Goal: Task Accomplishment & Management: Manage account settings

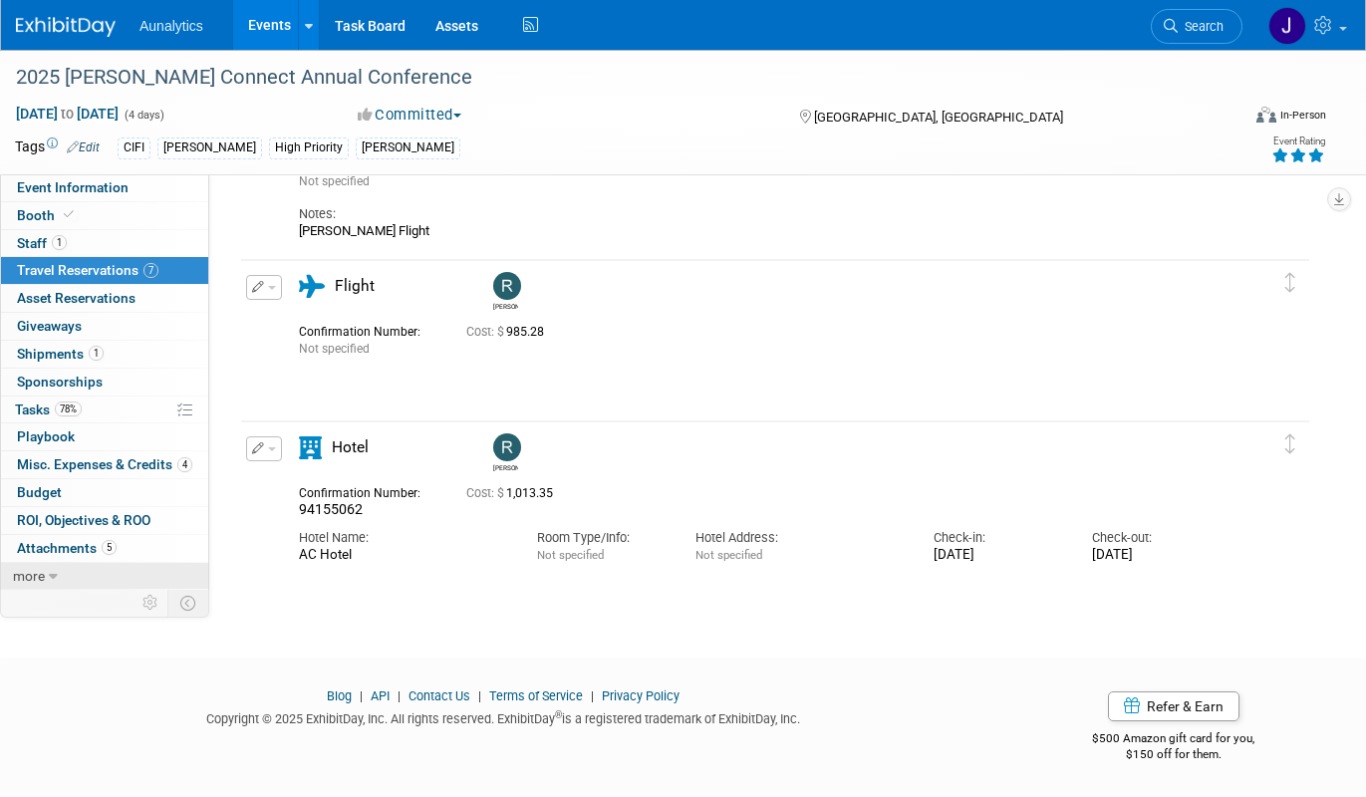
scroll to position [807, 0]
click at [49, 571] on icon at bounding box center [53, 577] width 9 height 14
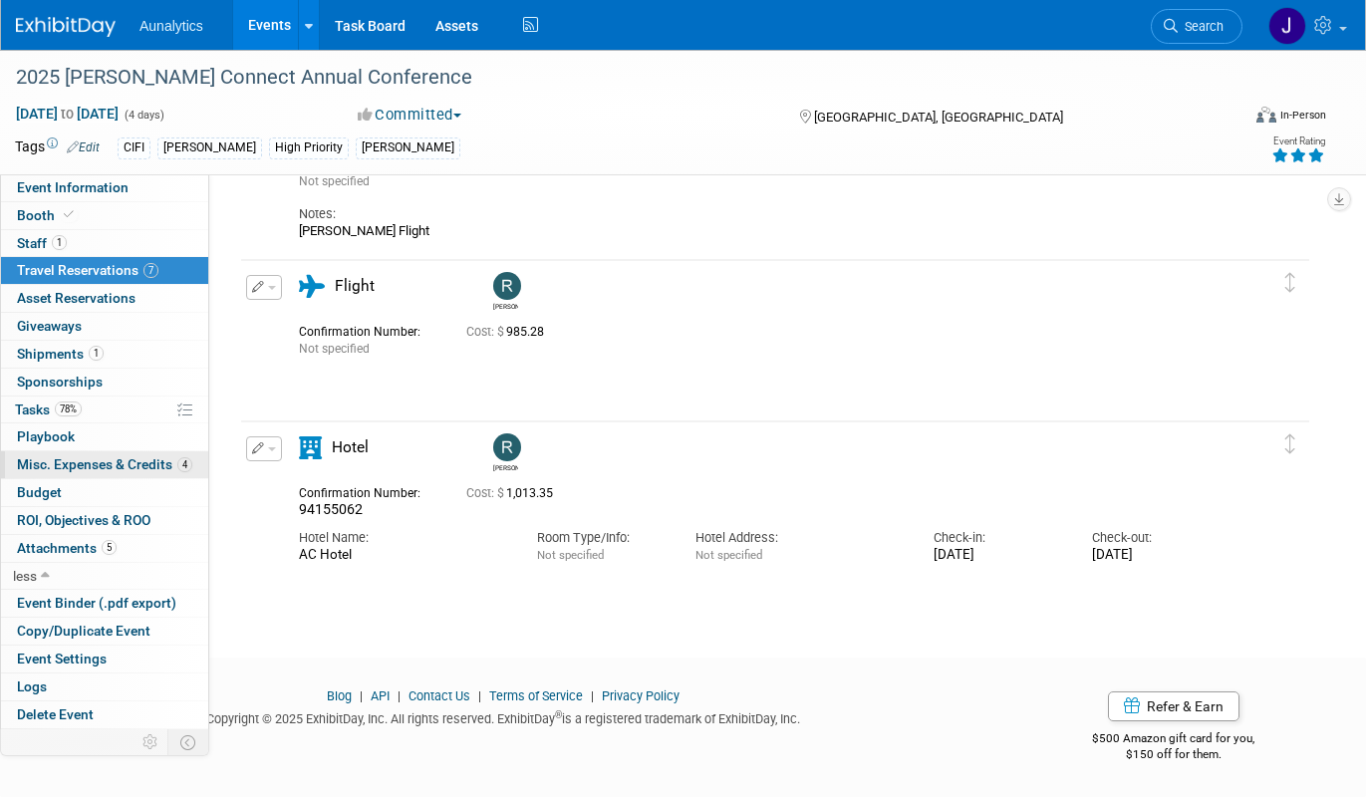
click at [121, 461] on span "Misc. Expenses & Credits 4" at bounding box center [104, 464] width 175 height 16
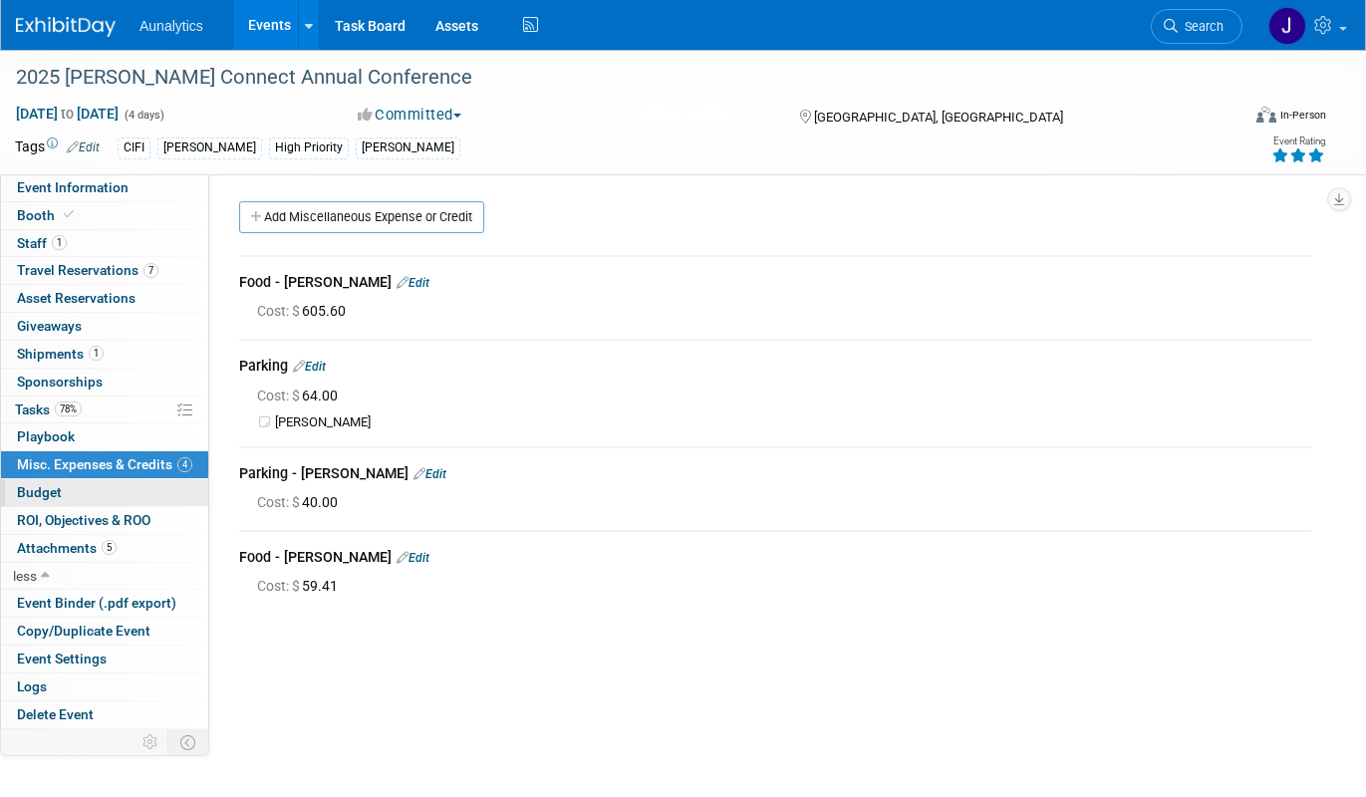
click at [99, 497] on link "Budget" at bounding box center [104, 492] width 207 height 27
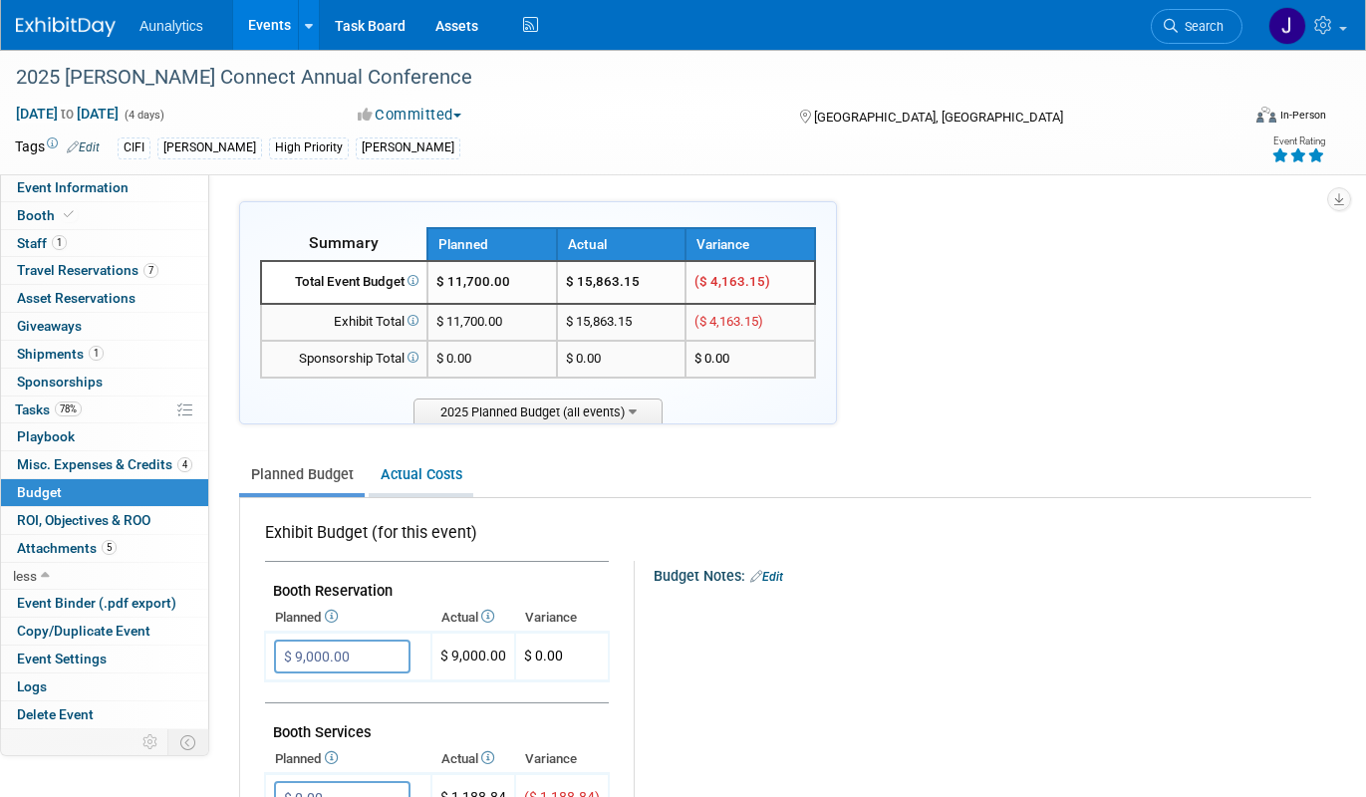
click at [428, 471] on link "Actual Costs" at bounding box center [421, 474] width 105 height 37
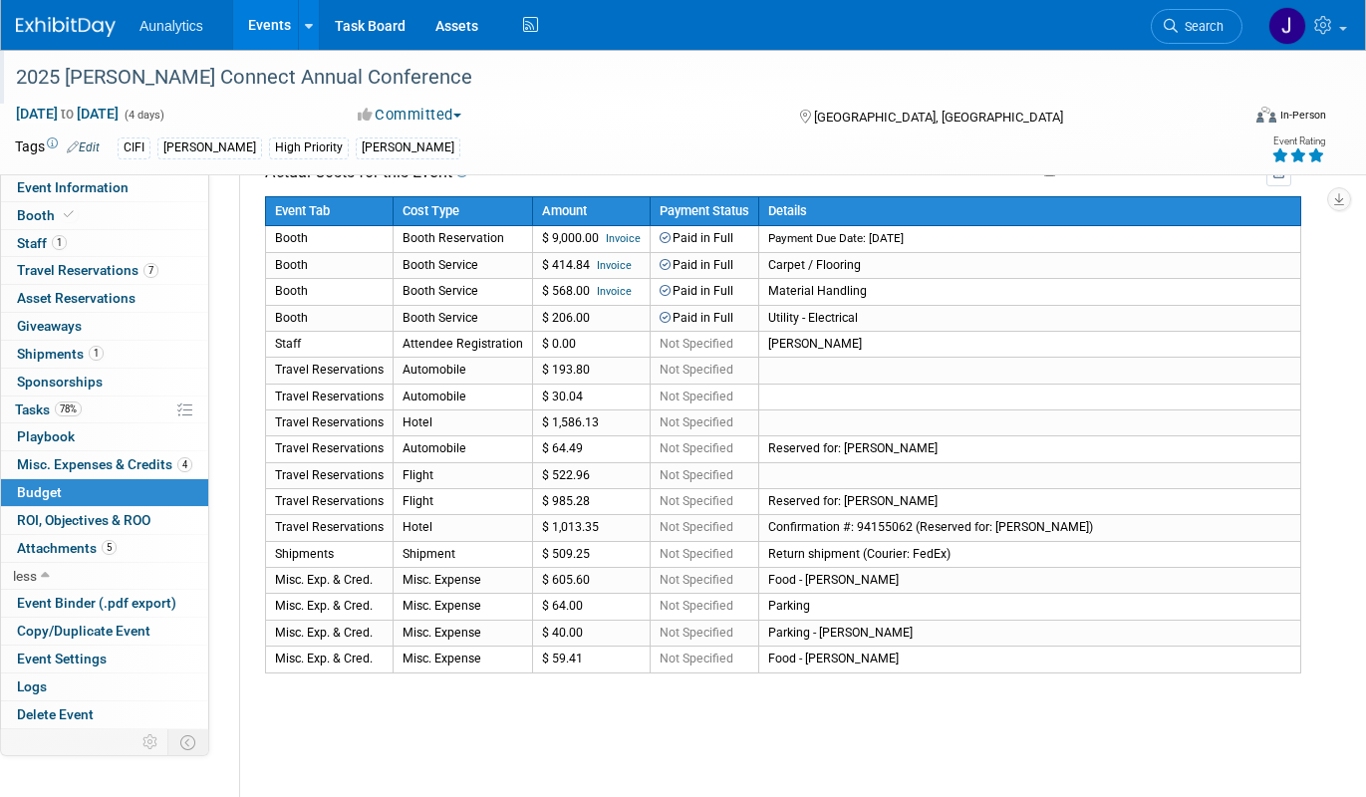
scroll to position [358, 0]
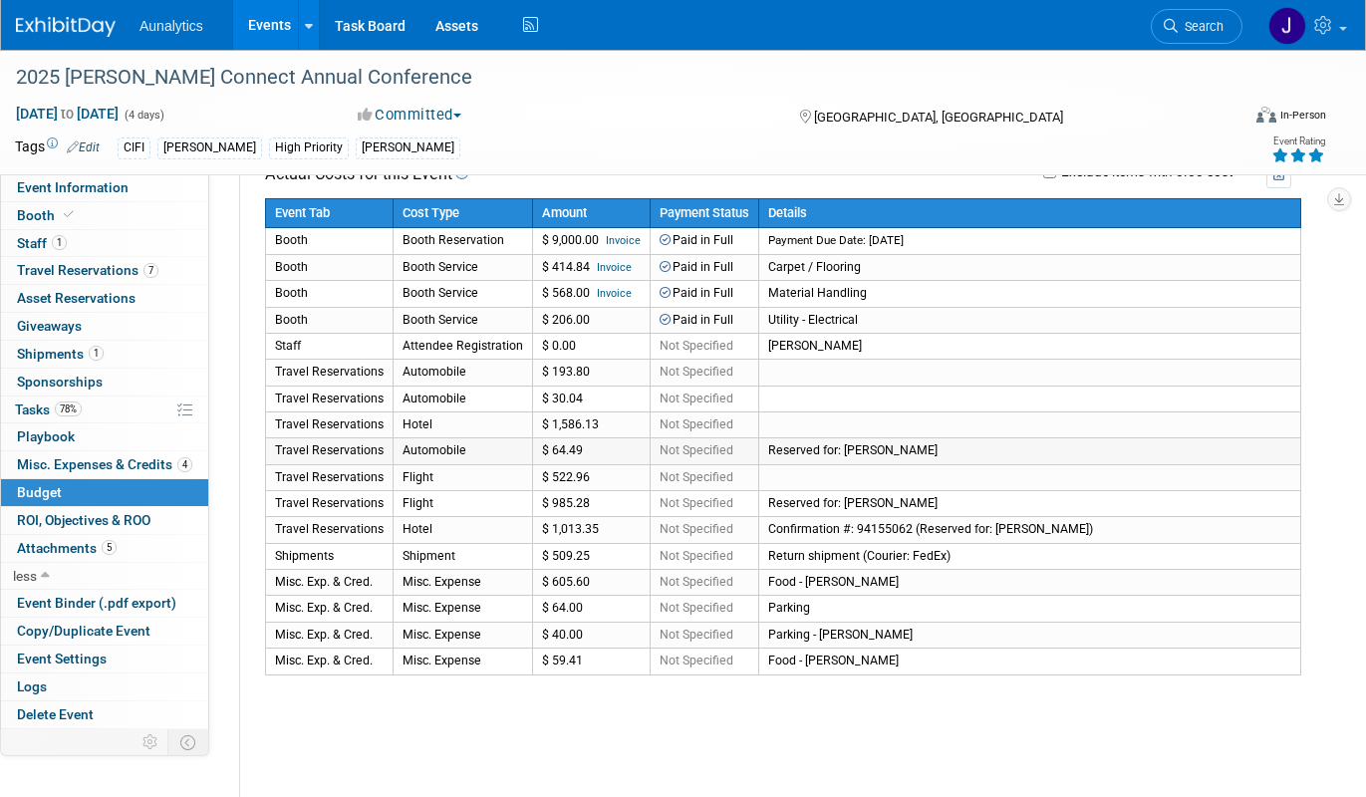
click at [552, 445] on td "$ 64.49" at bounding box center [592, 451] width 118 height 26
click at [133, 268] on span "Travel Reservations 7" at bounding box center [87, 270] width 141 height 16
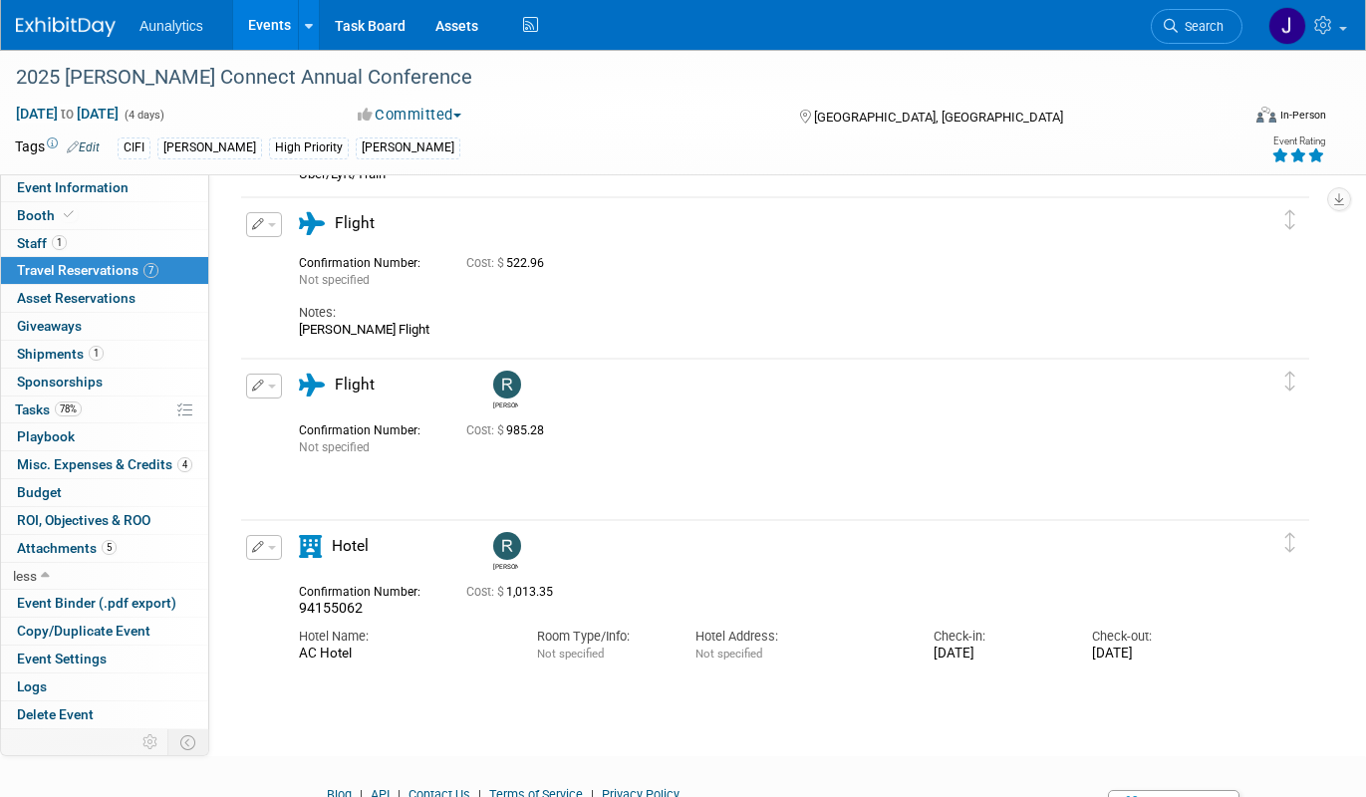
scroll to position [721, 0]
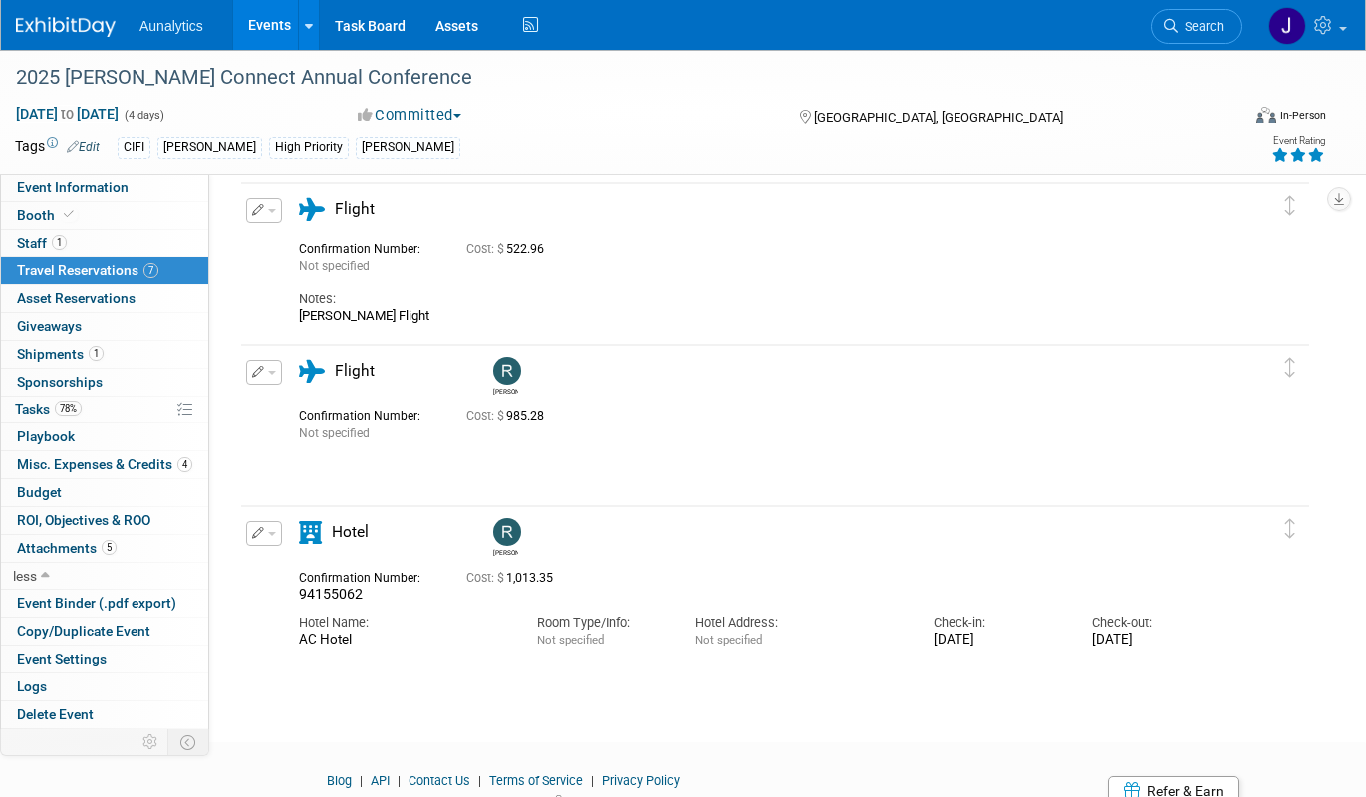
click at [426, 419] on div "Confirmation Number:" at bounding box center [367, 413] width 137 height 21
click at [258, 374] on icon "button" at bounding box center [258, 372] width 13 height 12
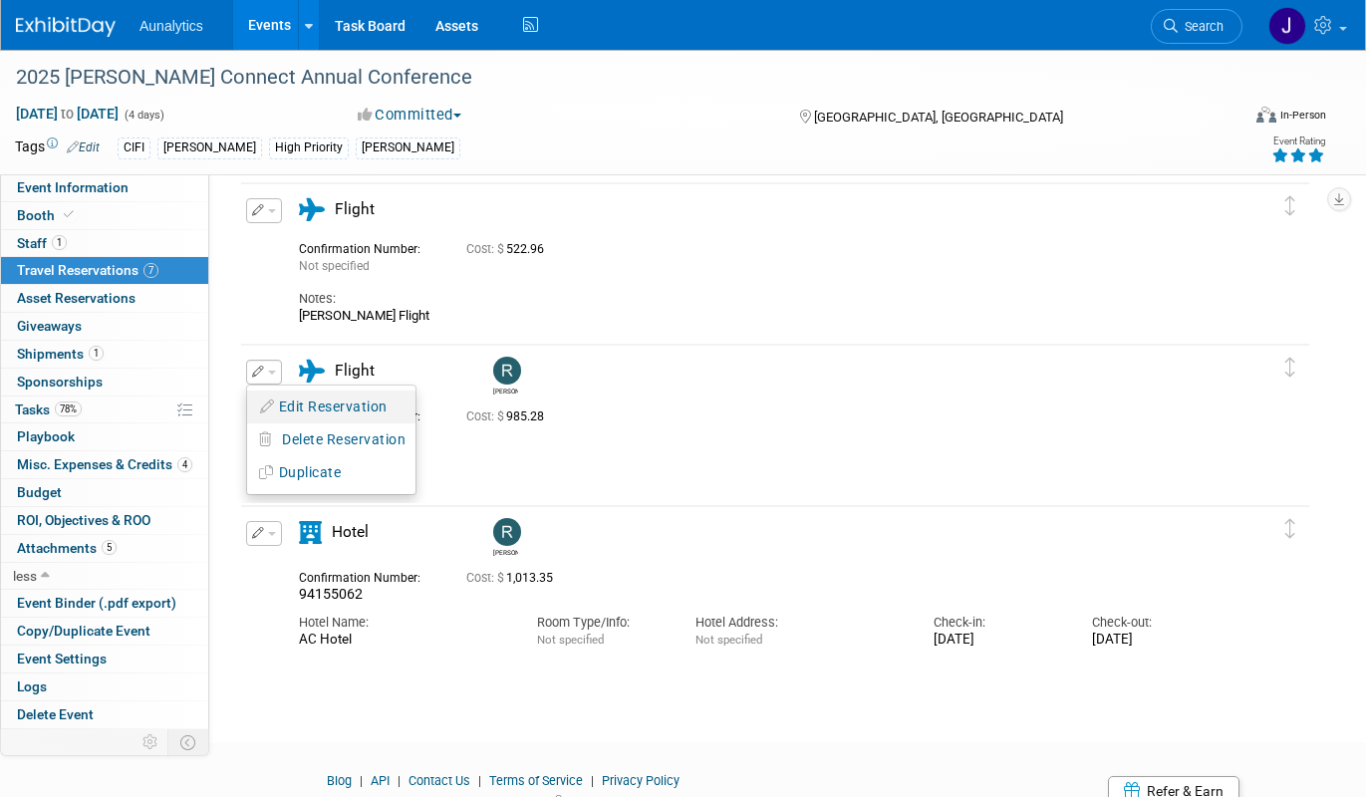
click at [297, 406] on button "Edit Reservation" at bounding box center [331, 406] width 168 height 29
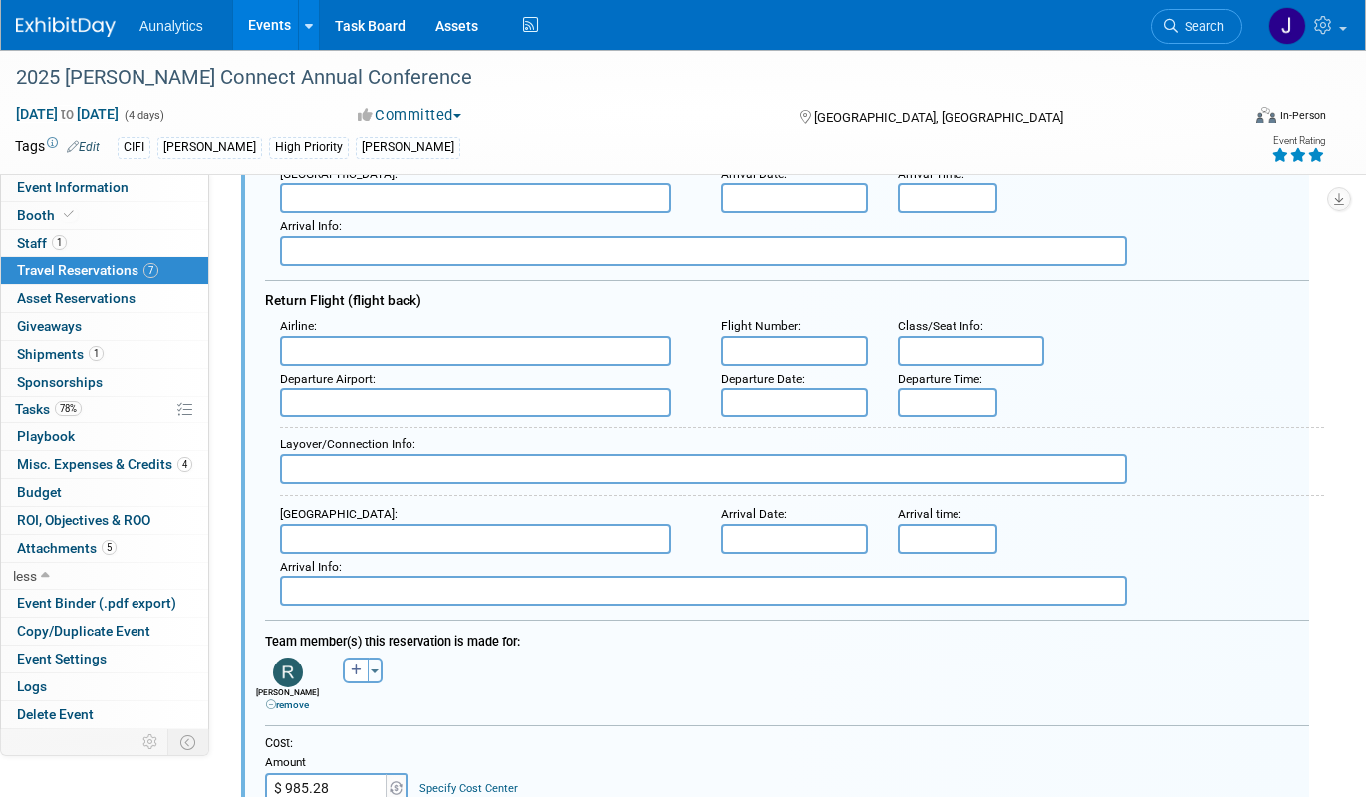
scroll to position [1571, 0]
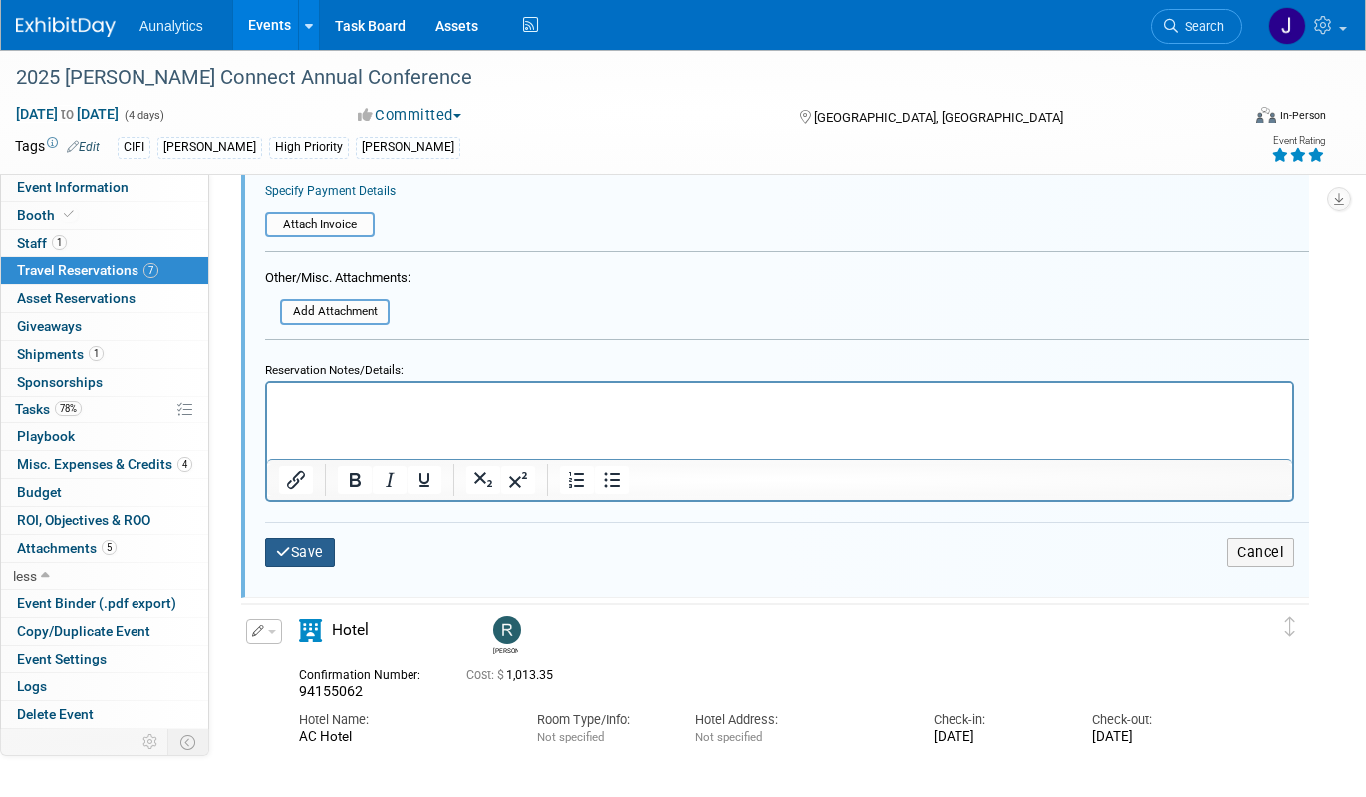
click at [335, 555] on button "Save" at bounding box center [300, 552] width 70 height 29
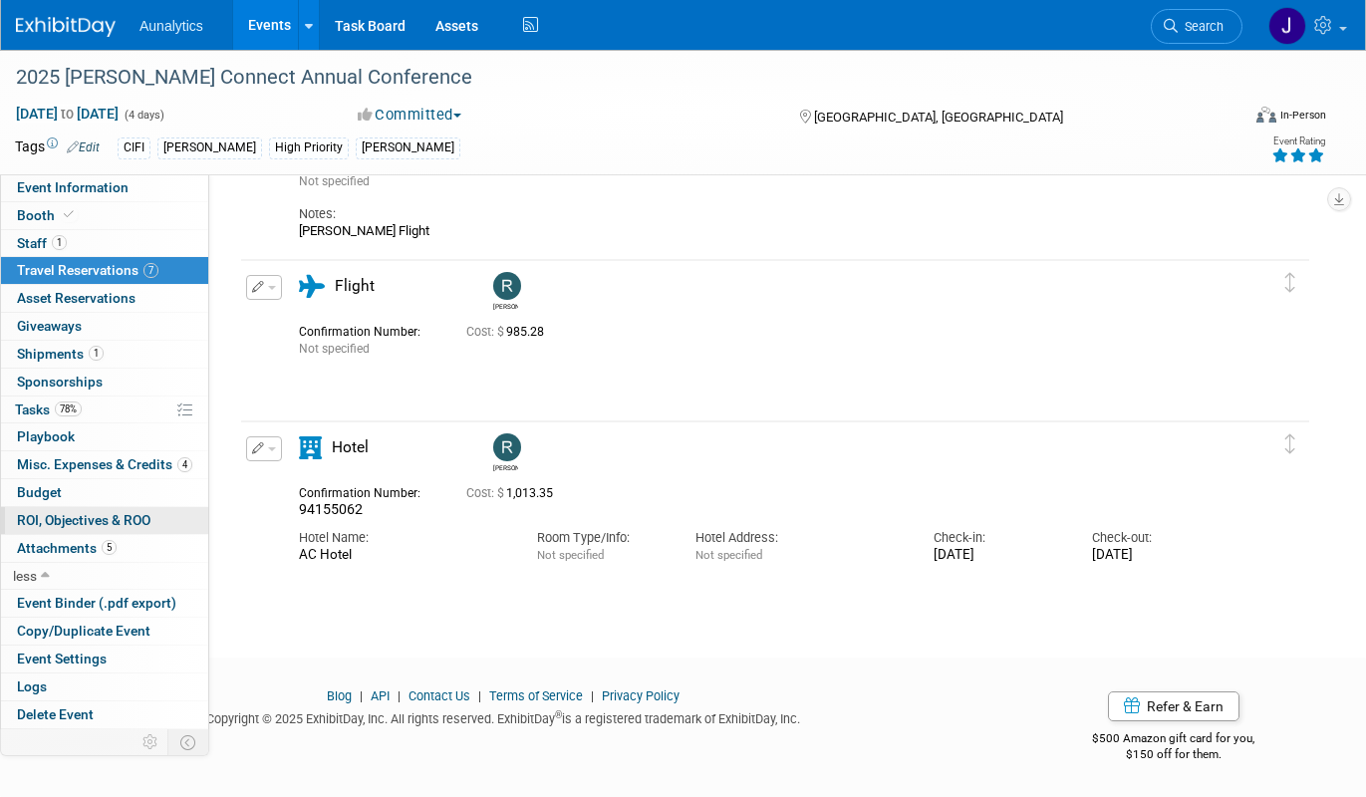
scroll to position [790, 0]
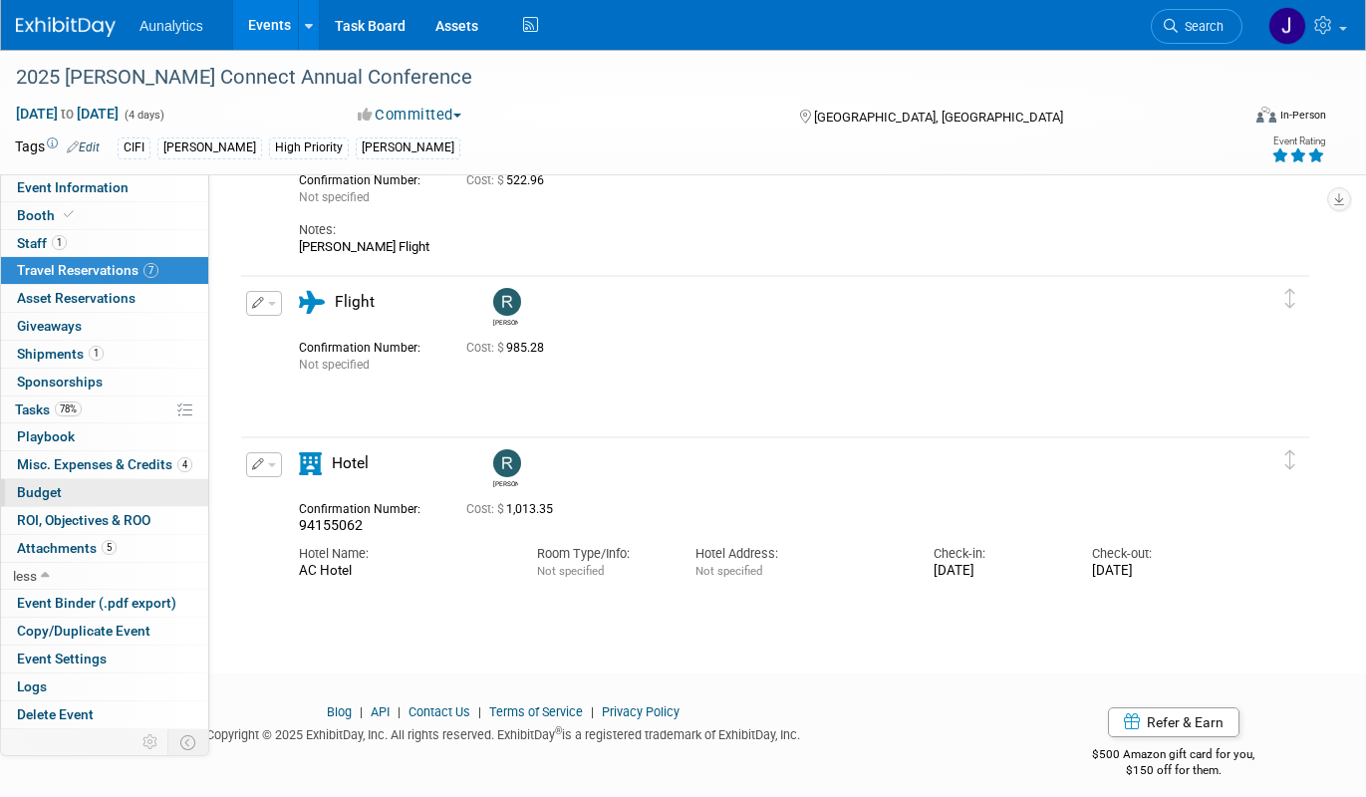
click at [129, 504] on link "Budget" at bounding box center [104, 492] width 207 height 27
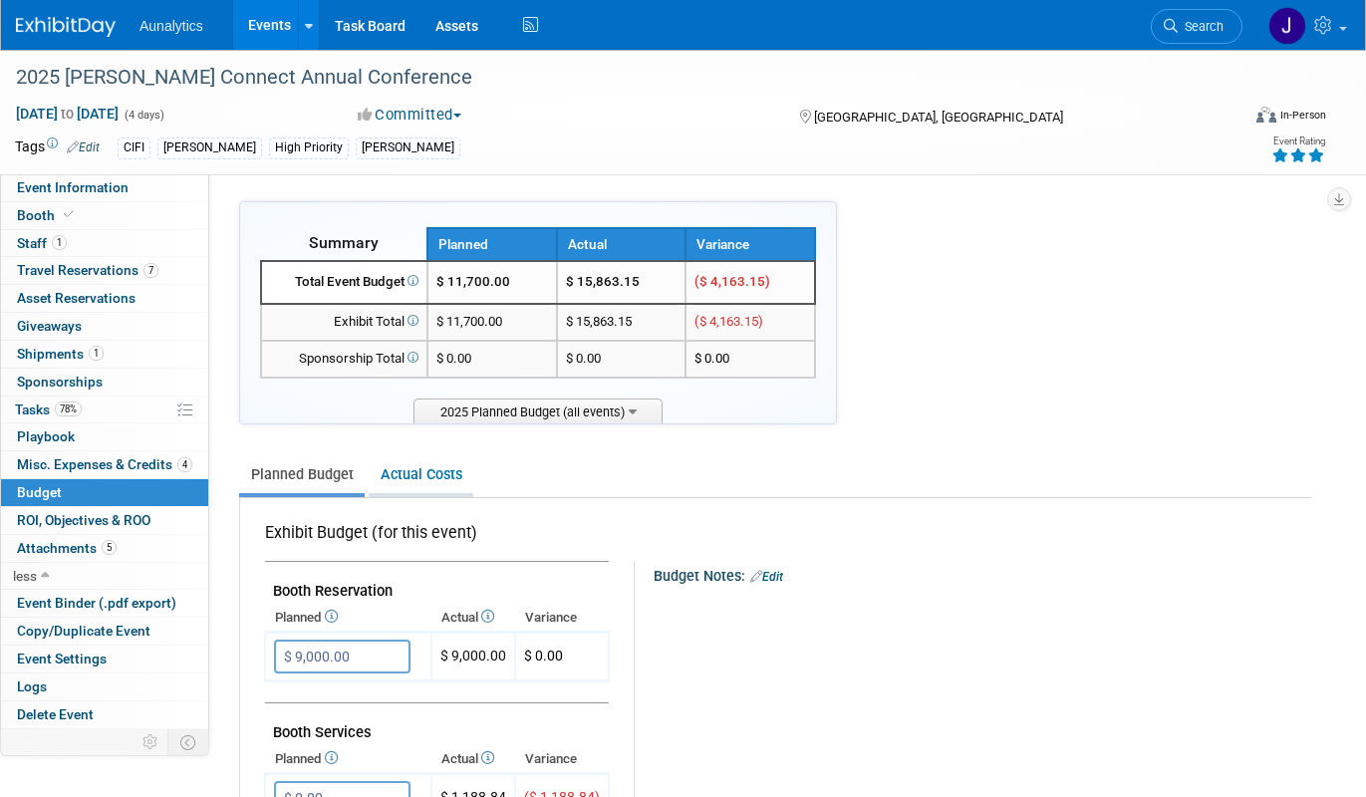
click at [454, 482] on link "Actual Costs" at bounding box center [421, 474] width 105 height 37
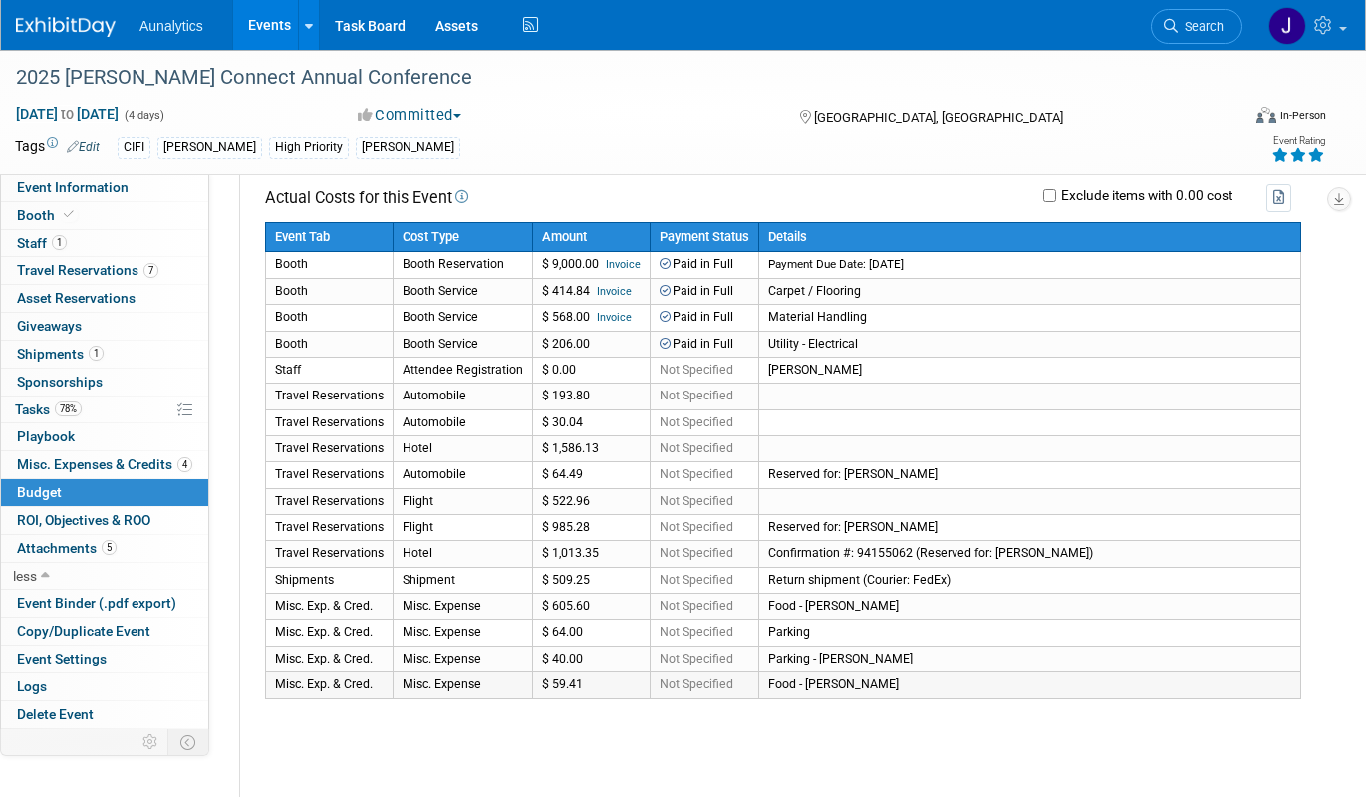
scroll to position [297, 0]
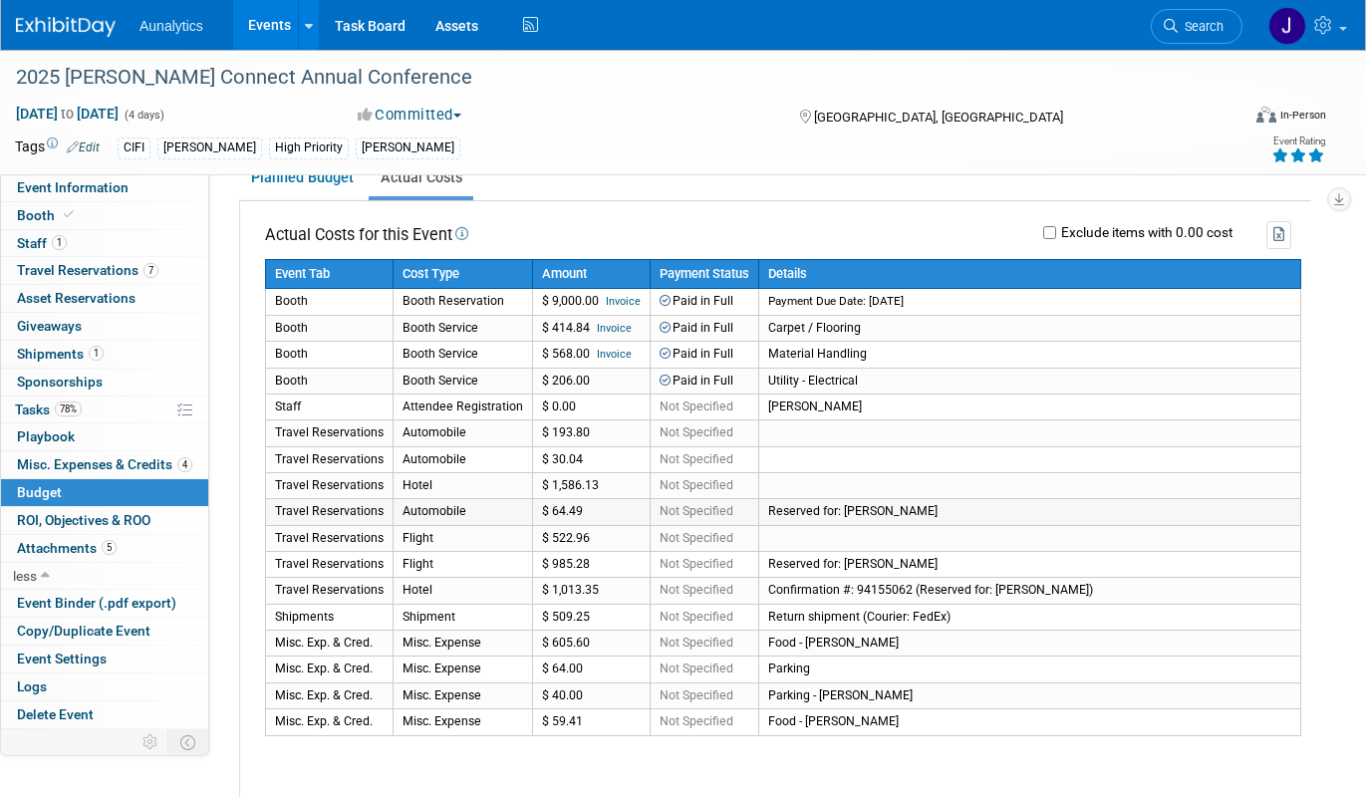
drag, startPoint x: 604, startPoint y: 509, endPoint x: 542, endPoint y: 509, distance: 61.8
click at [542, 509] on td "$ 64.49" at bounding box center [592, 512] width 118 height 26
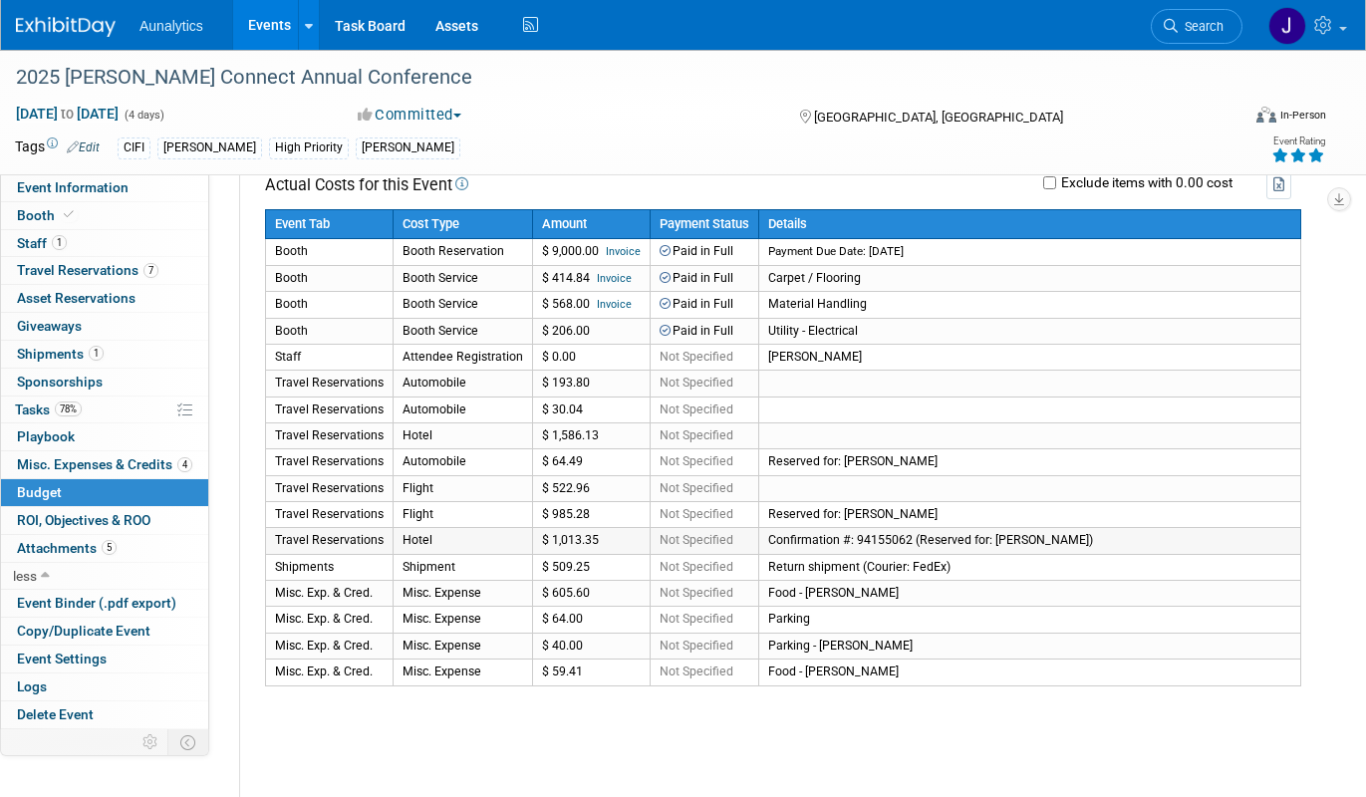
scroll to position [357, 0]
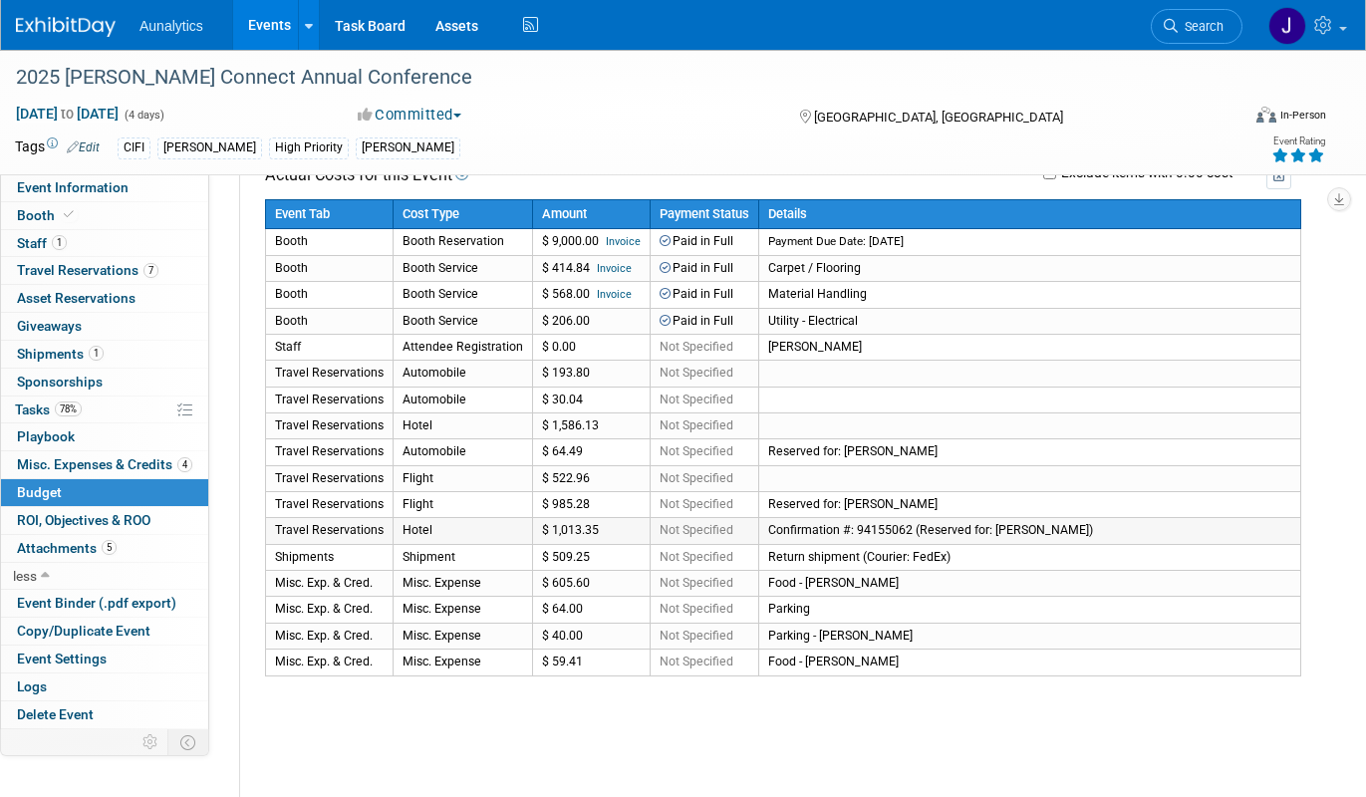
click at [896, 578] on td "Food - [PERSON_NAME]" at bounding box center [1030, 584] width 542 height 26
click at [127, 260] on link "7 Travel Reservations 7" at bounding box center [104, 270] width 207 height 27
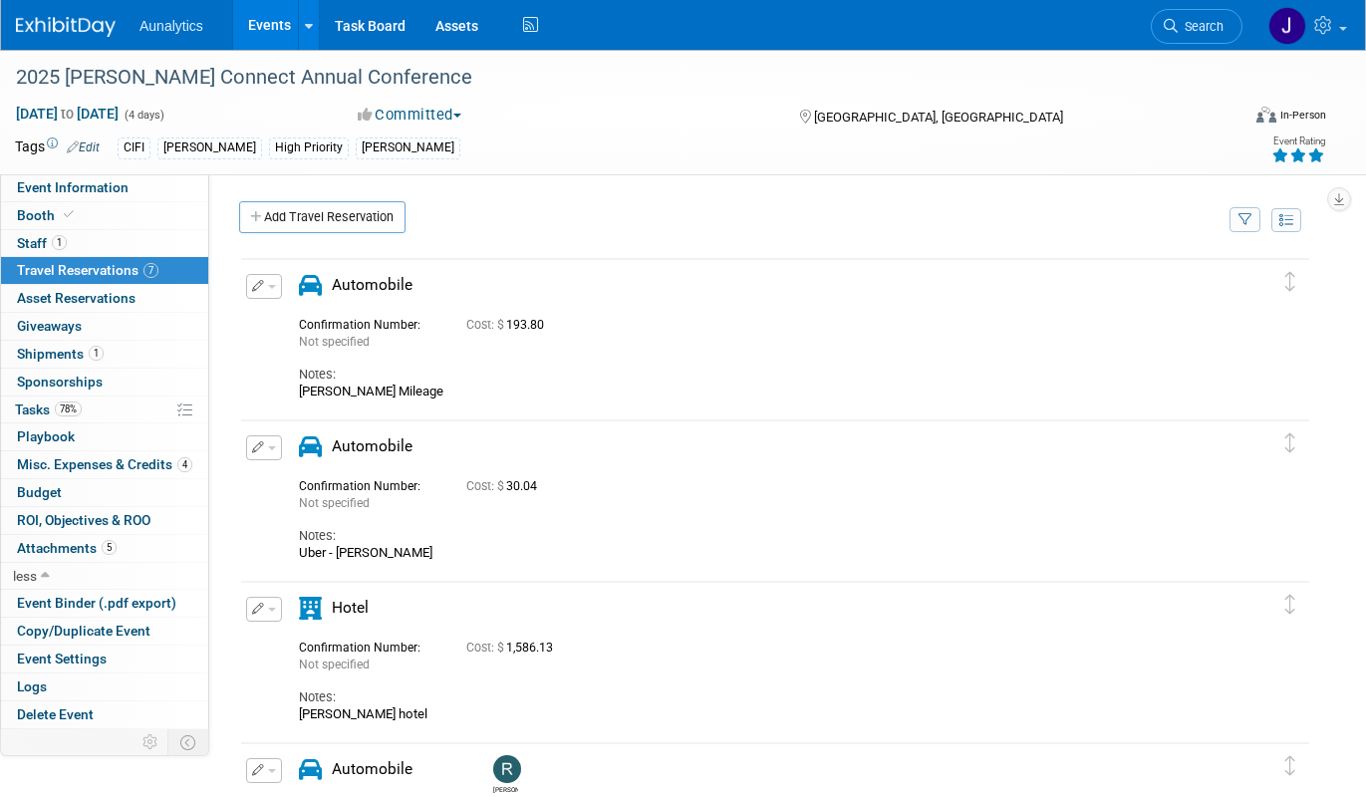
scroll to position [0, 0]
click at [345, 538] on div "Notes:" at bounding box center [759, 536] width 921 height 18
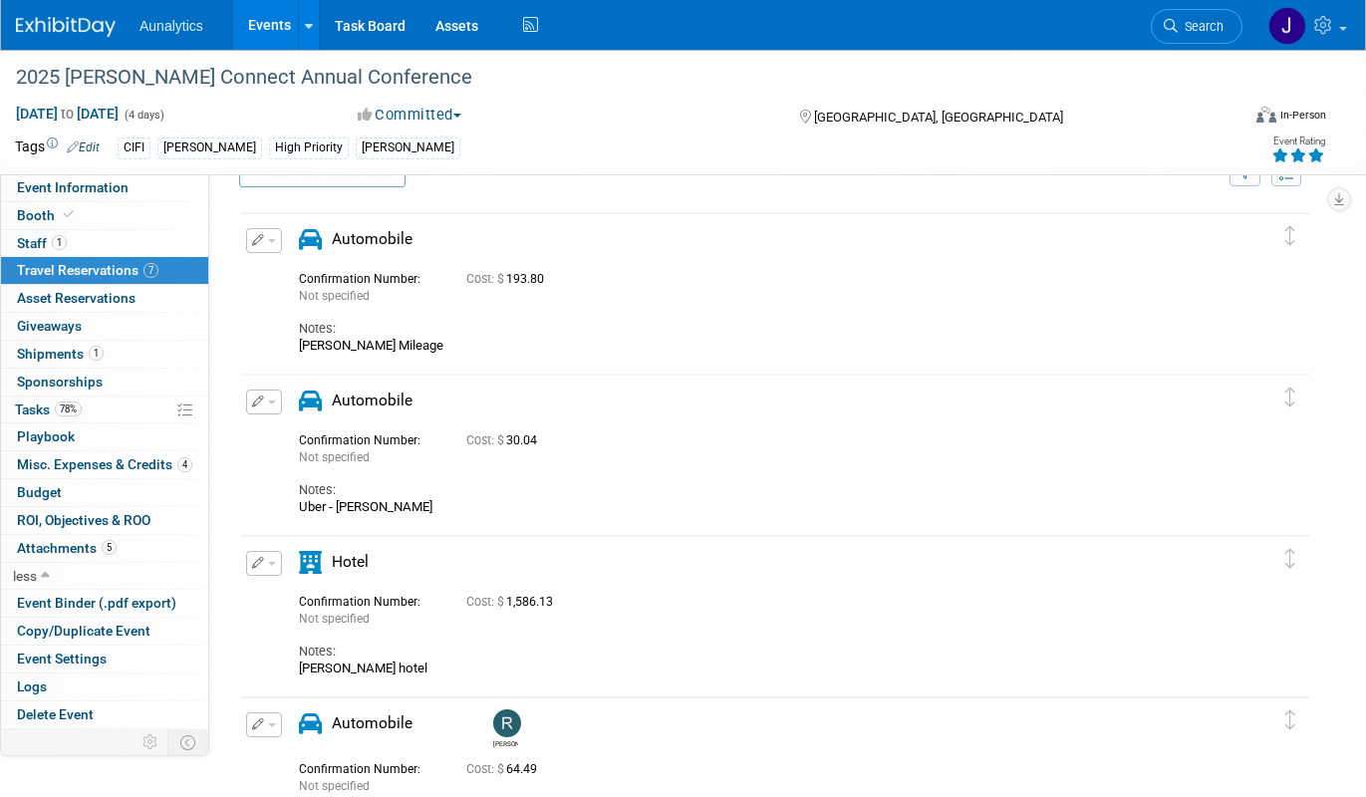
click at [258, 406] on icon "button" at bounding box center [258, 401] width 13 height 12
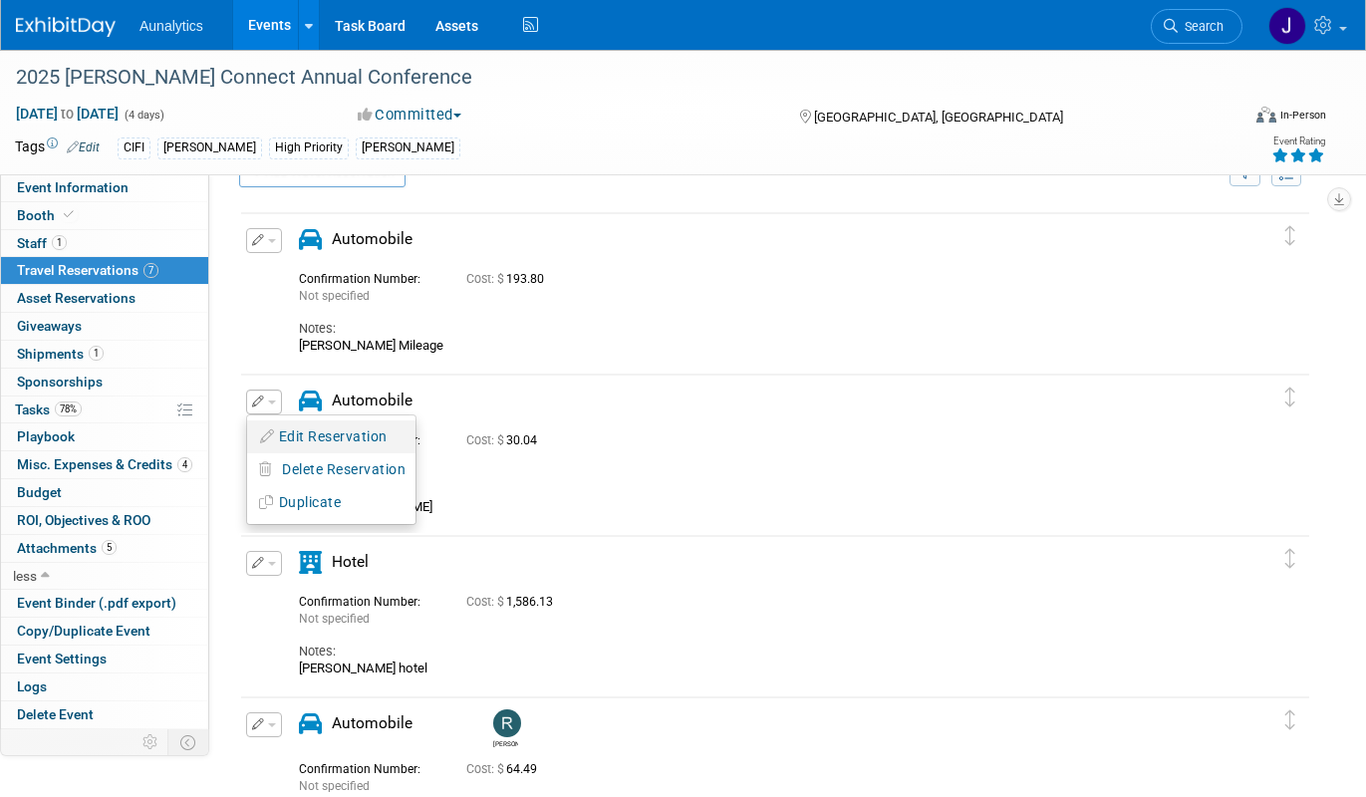
click at [288, 437] on button "Edit Reservation" at bounding box center [331, 436] width 168 height 29
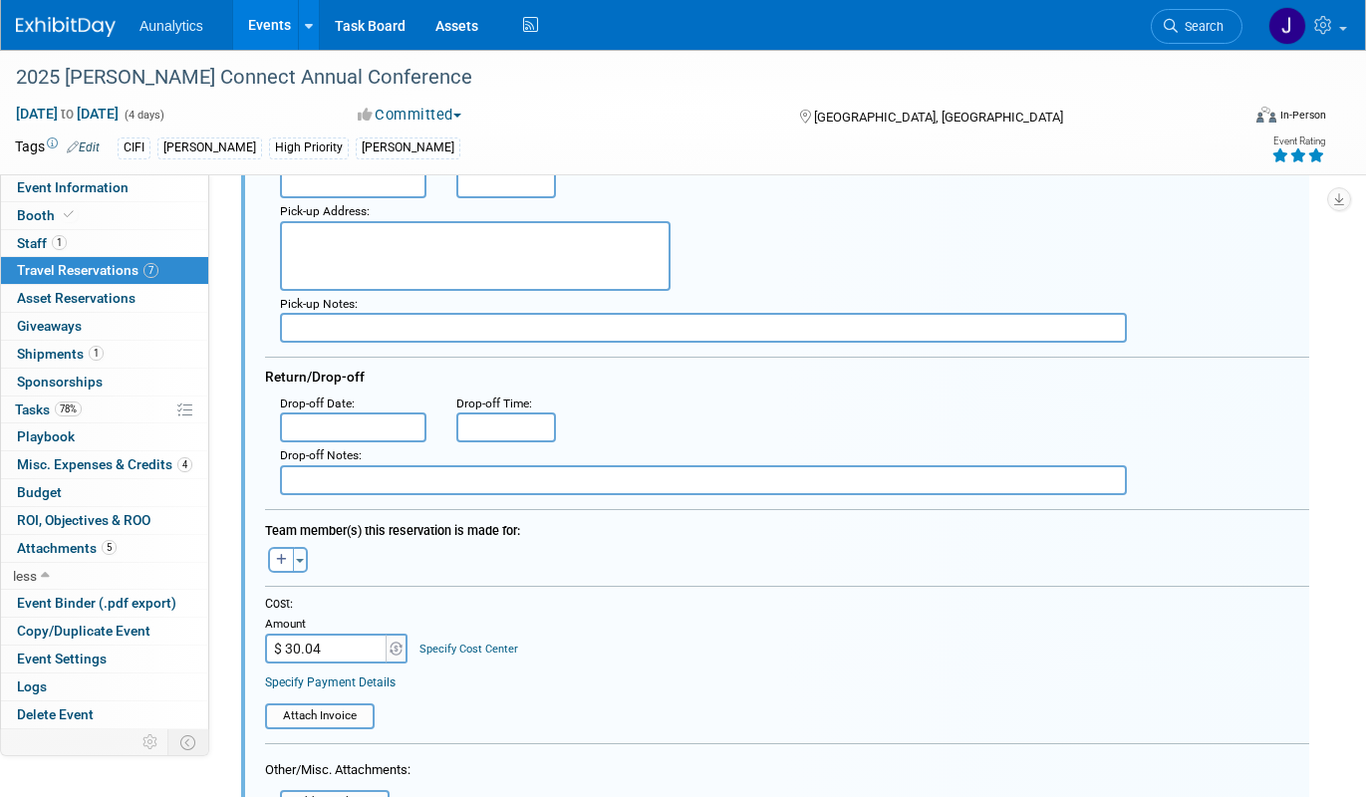
scroll to position [525, 0]
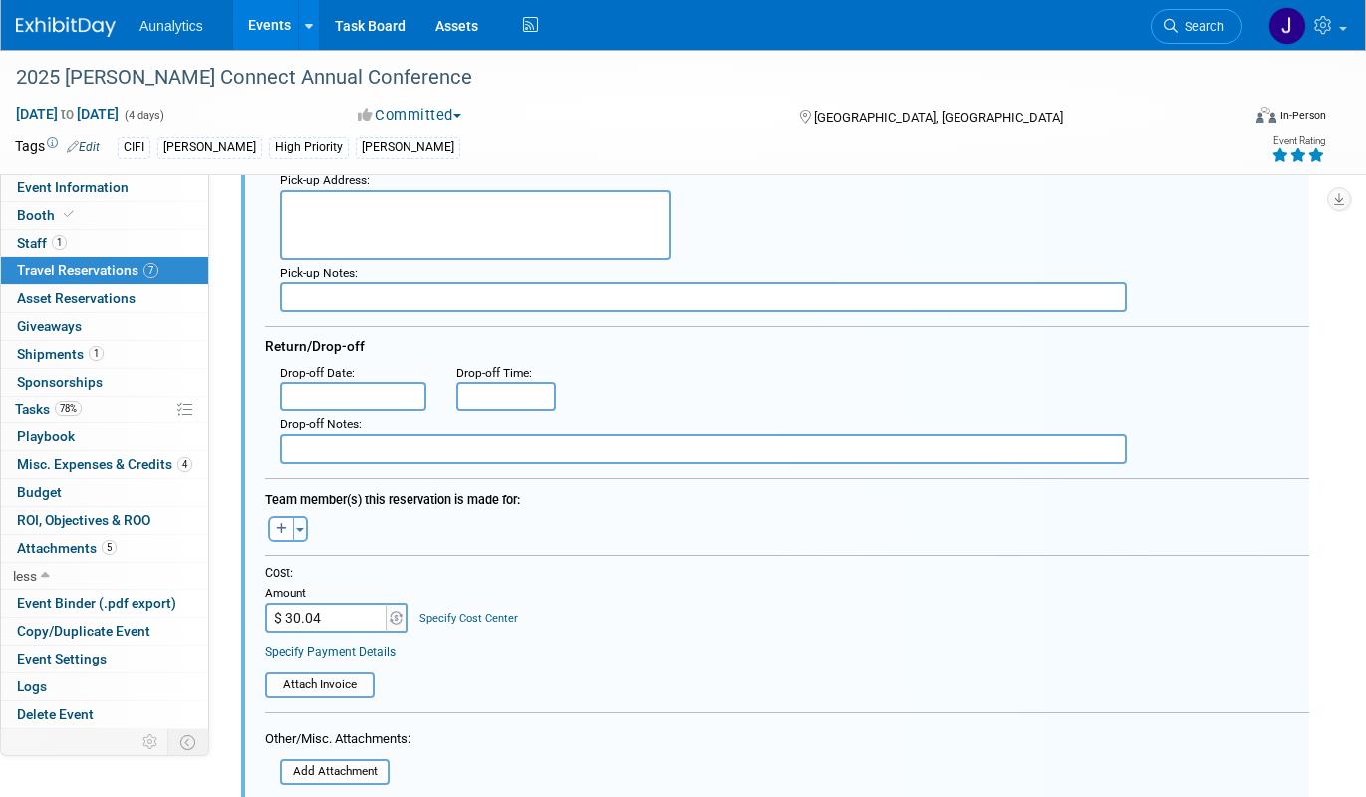
click at [360, 624] on input "$ 30.04" at bounding box center [327, 618] width 125 height 30
type input "$ 30.97"
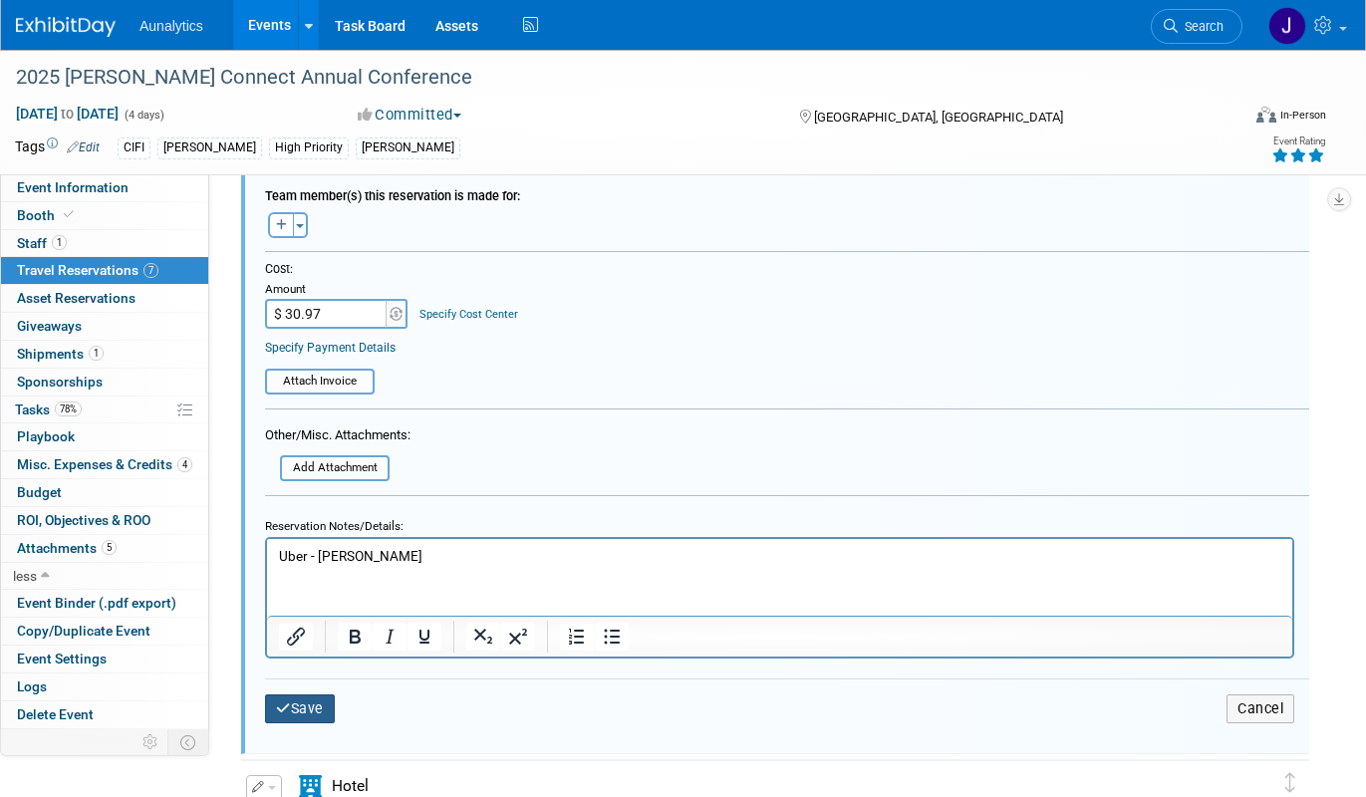
click at [319, 709] on button "Save" at bounding box center [300, 708] width 70 height 29
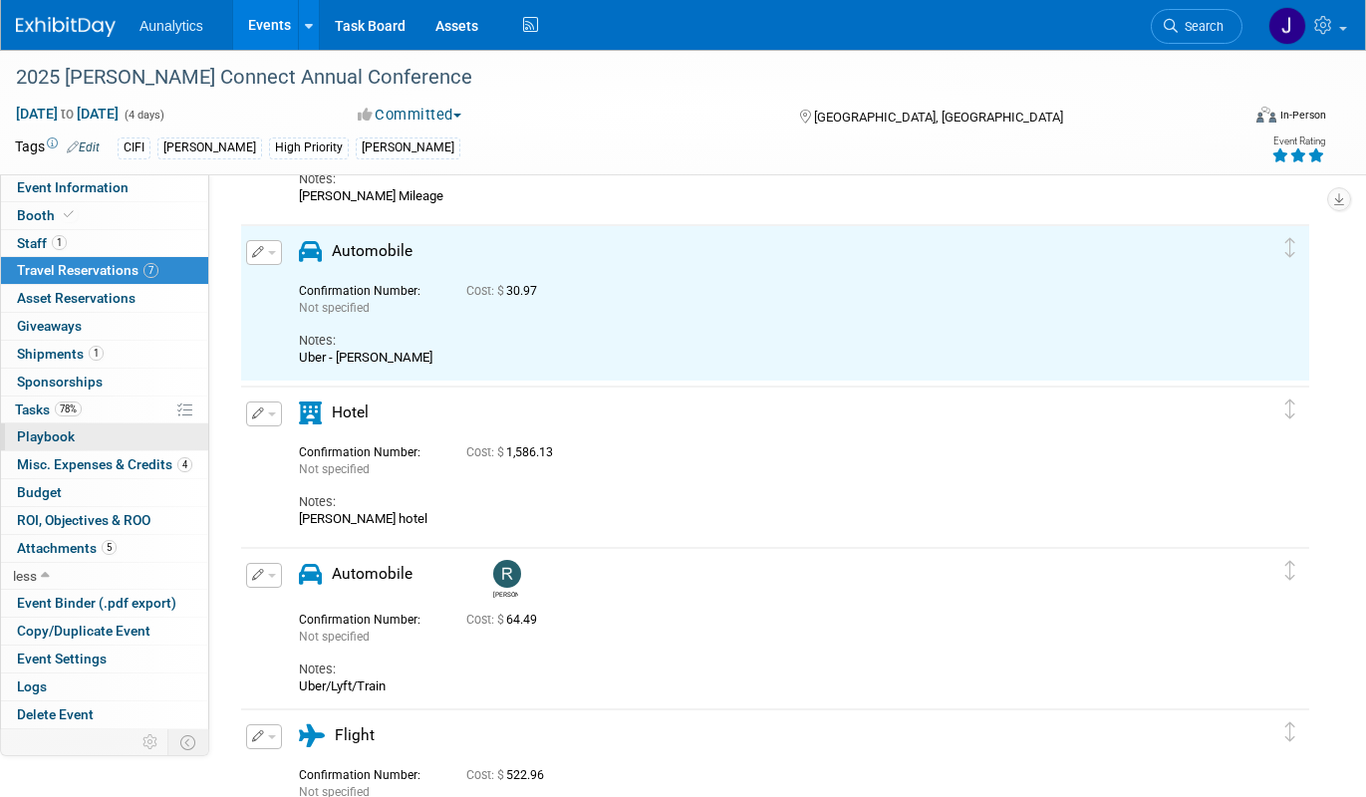
scroll to position [0, 0]
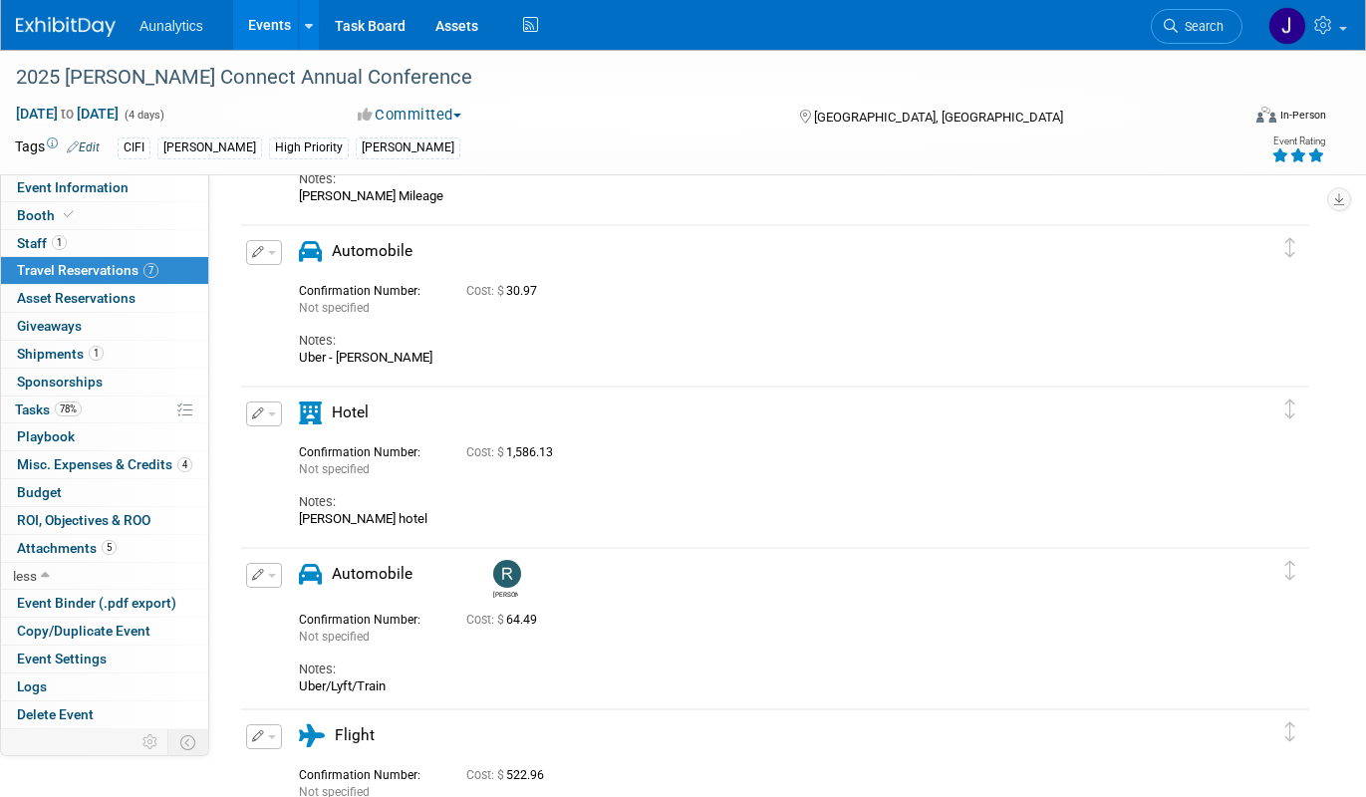
click at [257, 254] on icon "button" at bounding box center [258, 252] width 13 height 12
click at [276, 290] on button "Edit Reservation" at bounding box center [331, 287] width 168 height 29
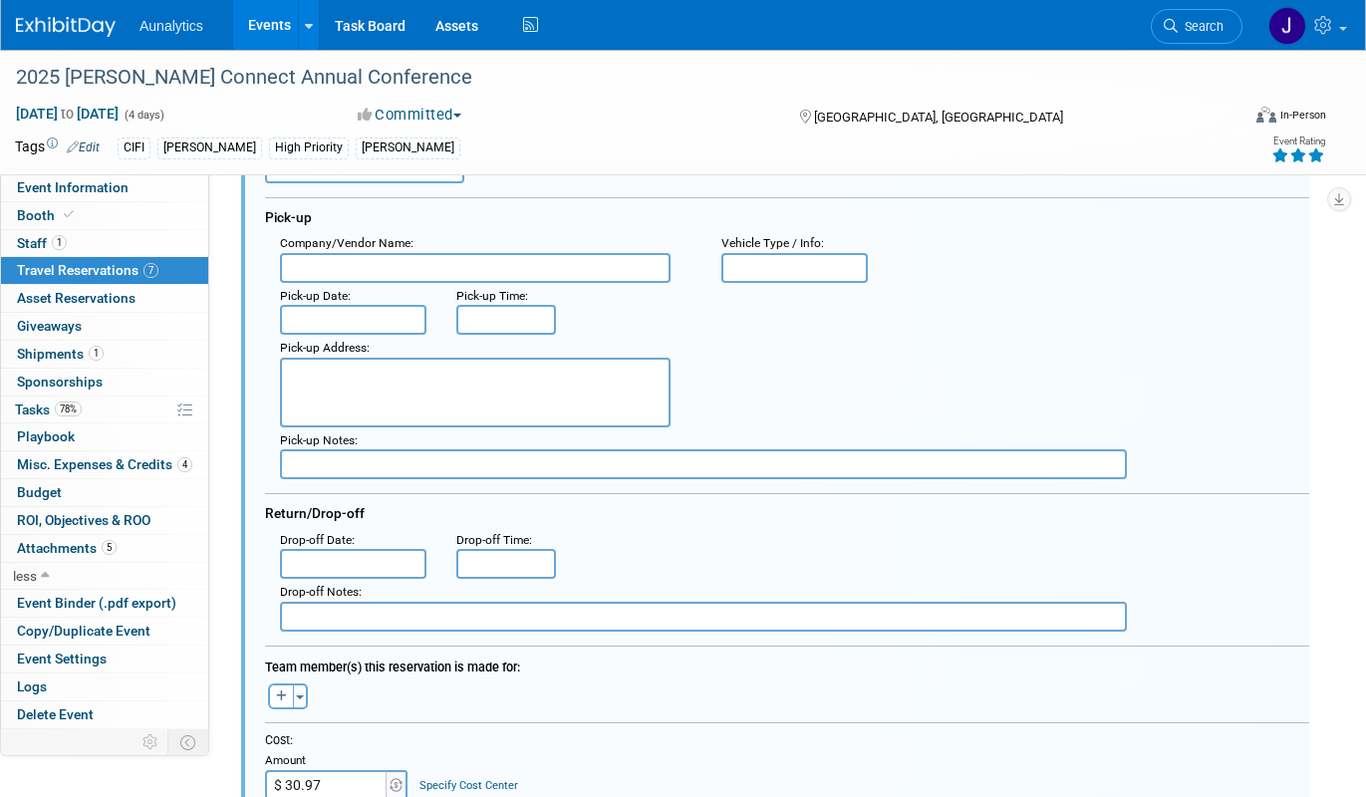
scroll to position [528, 0]
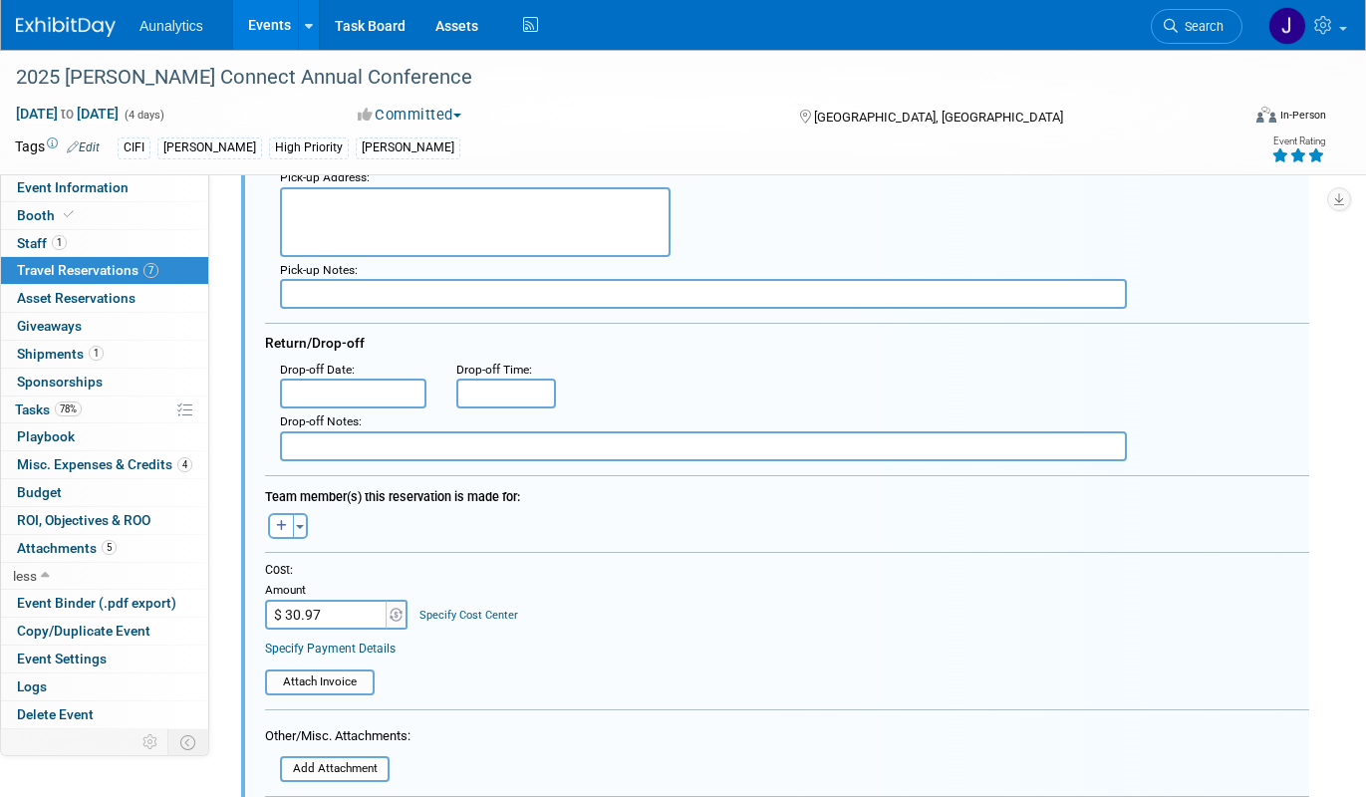
click at [354, 604] on input "$ 30.97" at bounding box center [327, 615] width 125 height 30
type input "$ 61.01"
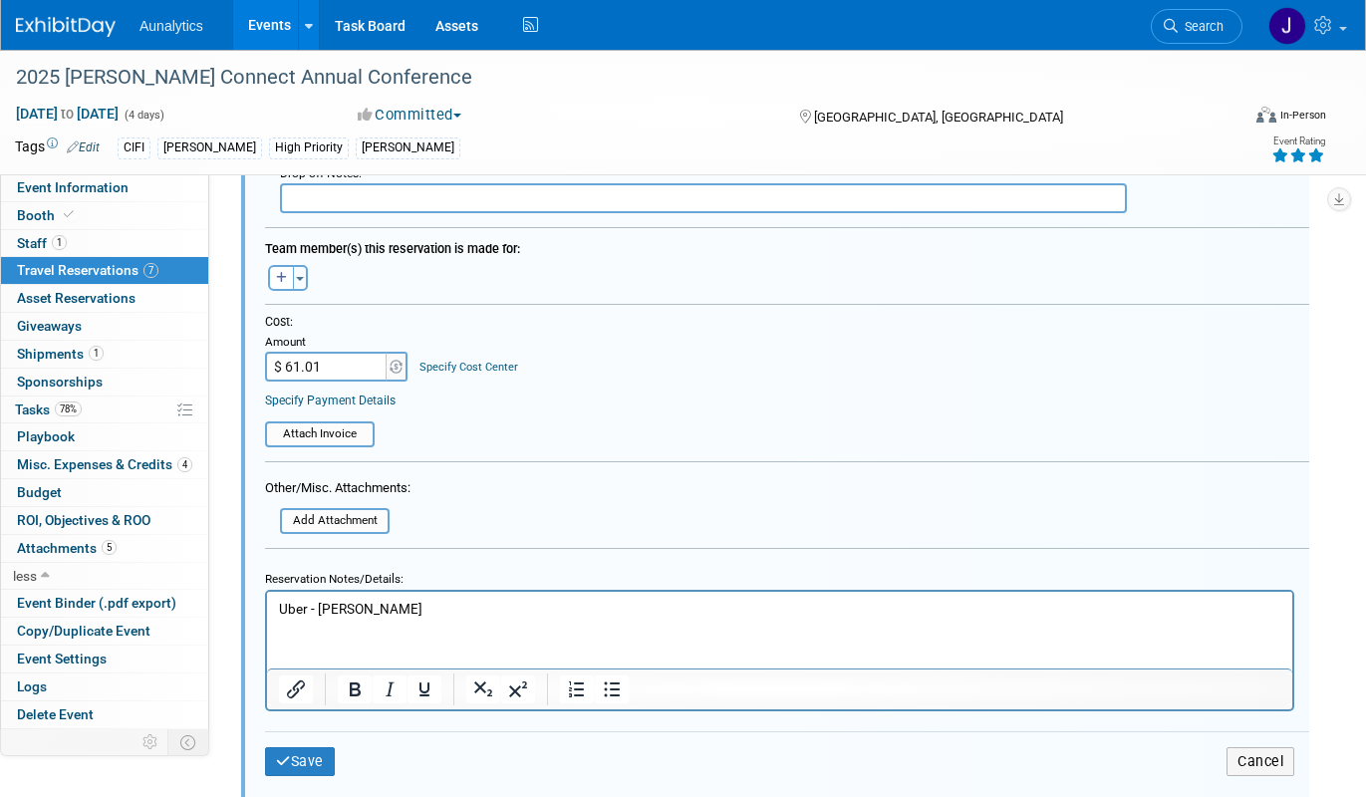
scroll to position [780, 0]
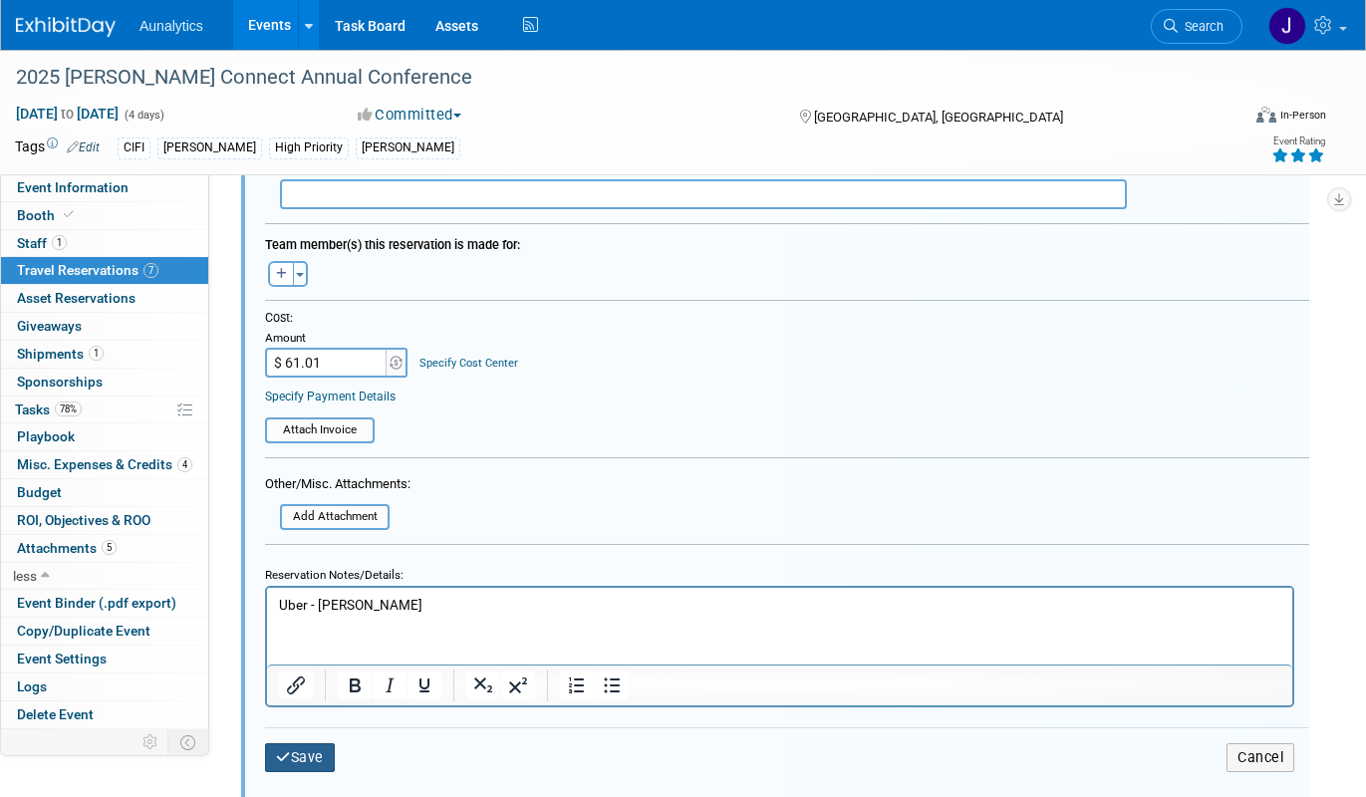
click at [282, 757] on icon "submit" at bounding box center [283, 757] width 15 height 14
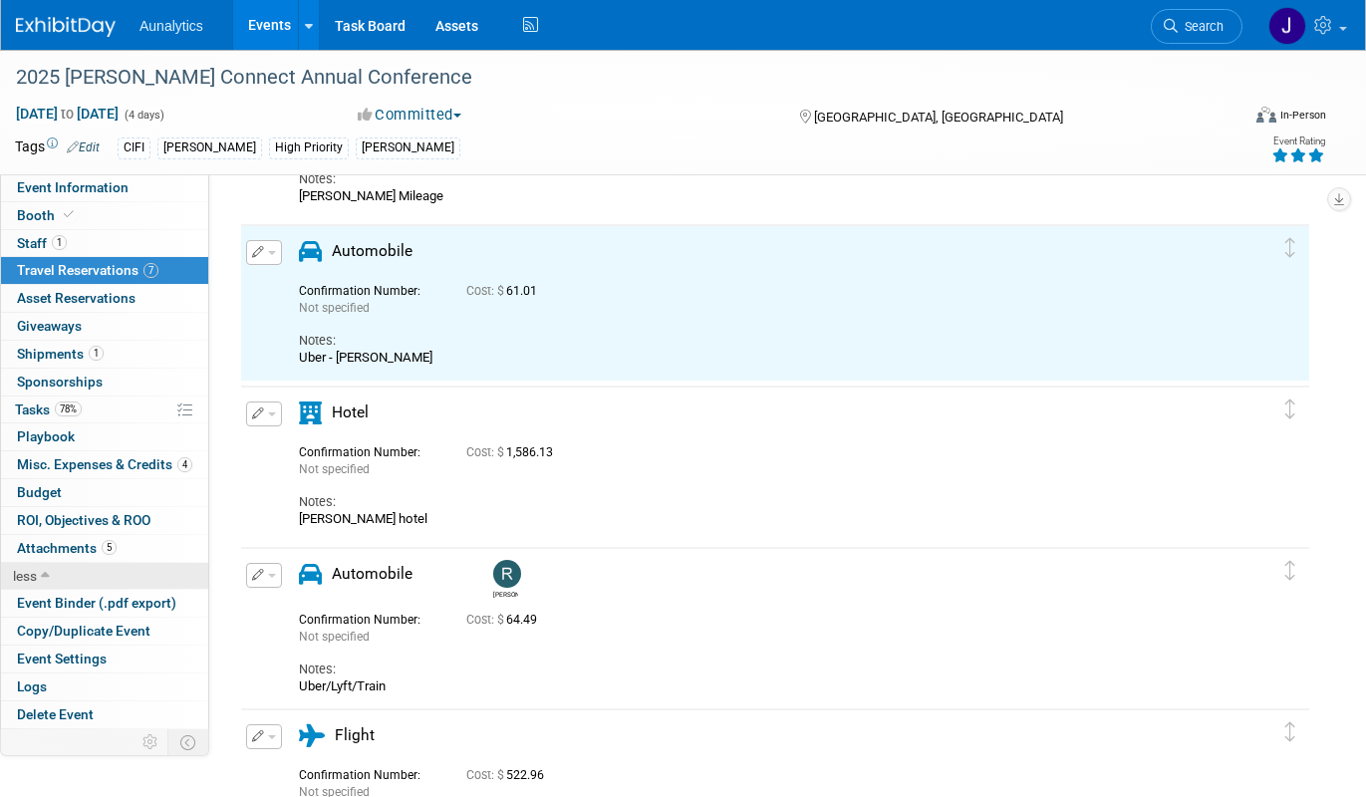
scroll to position [0, 0]
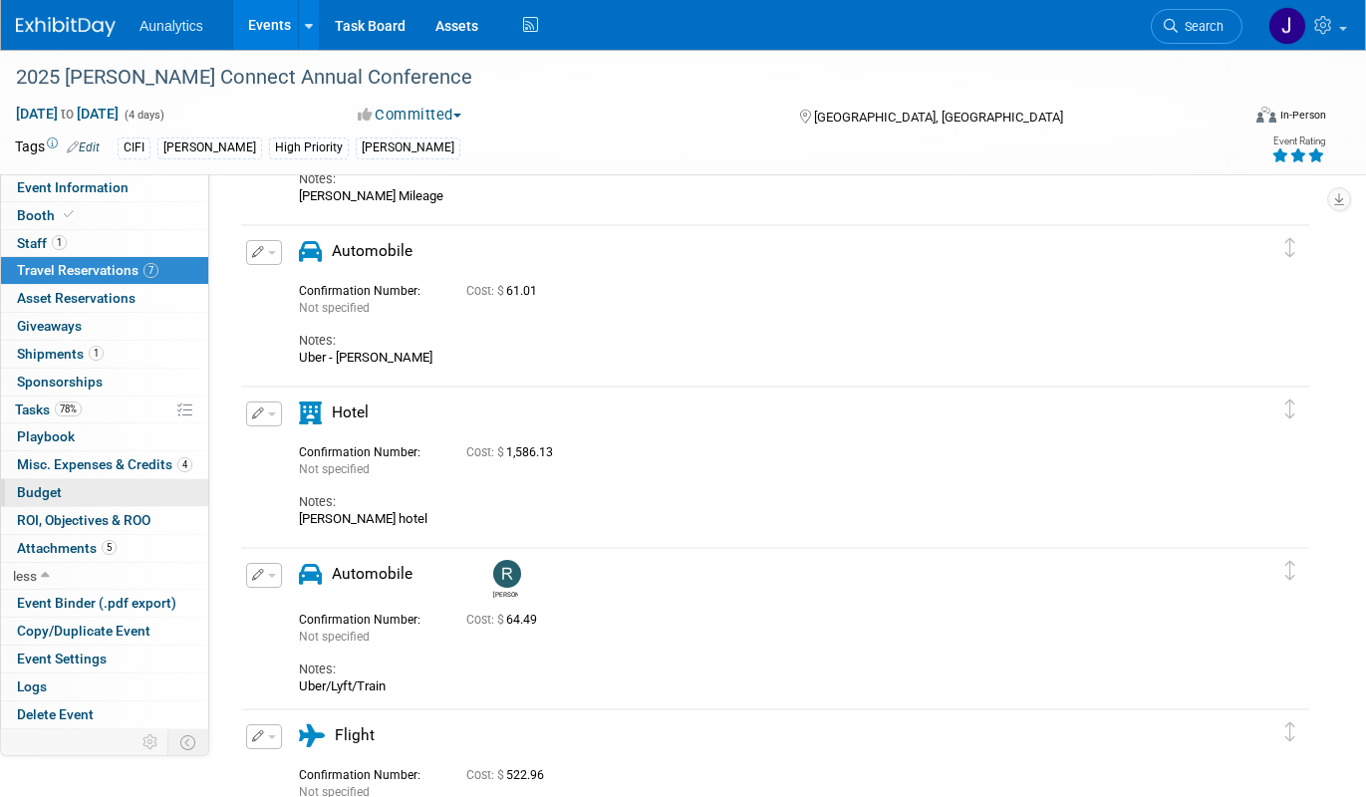
click at [140, 500] on link "Budget" at bounding box center [104, 492] width 207 height 27
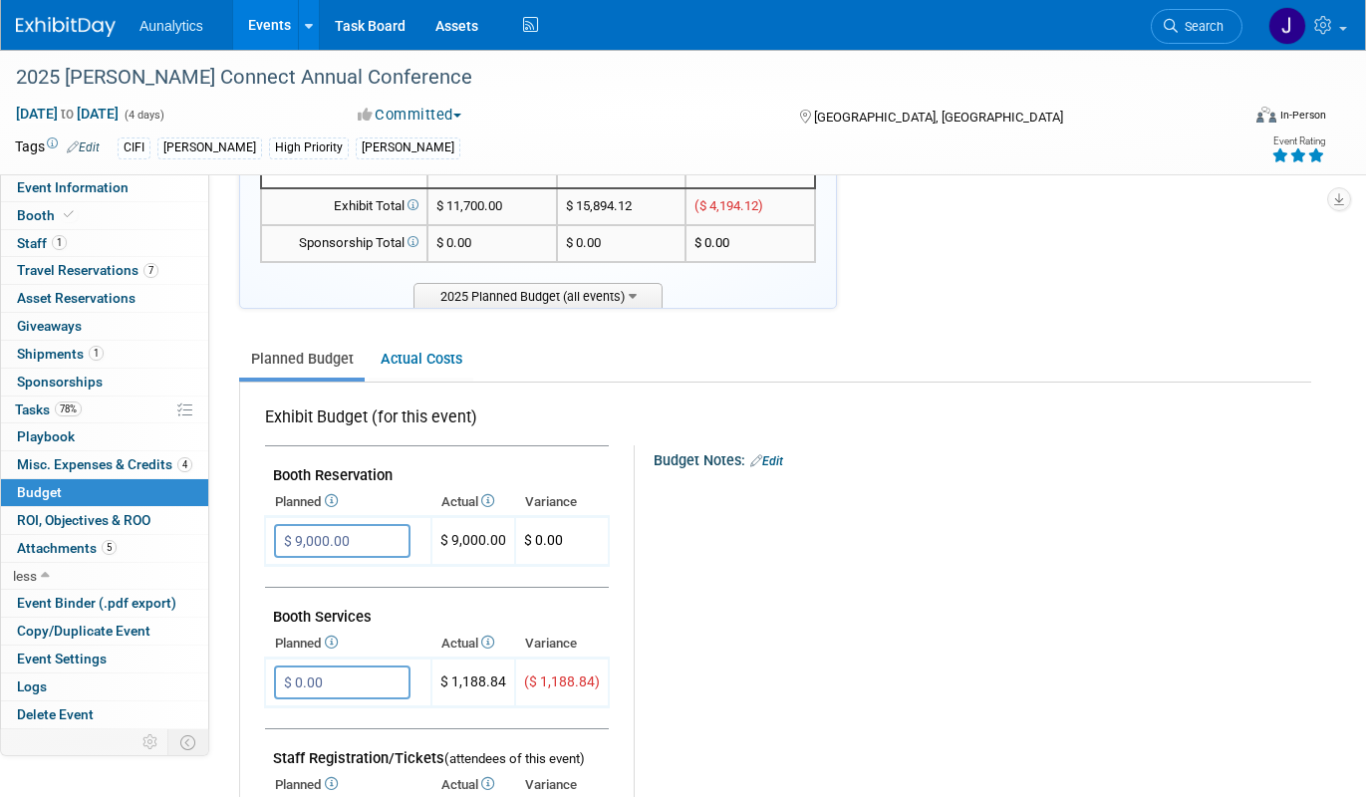
scroll to position [117, 0]
click at [432, 368] on link "Actual Costs" at bounding box center [421, 358] width 105 height 37
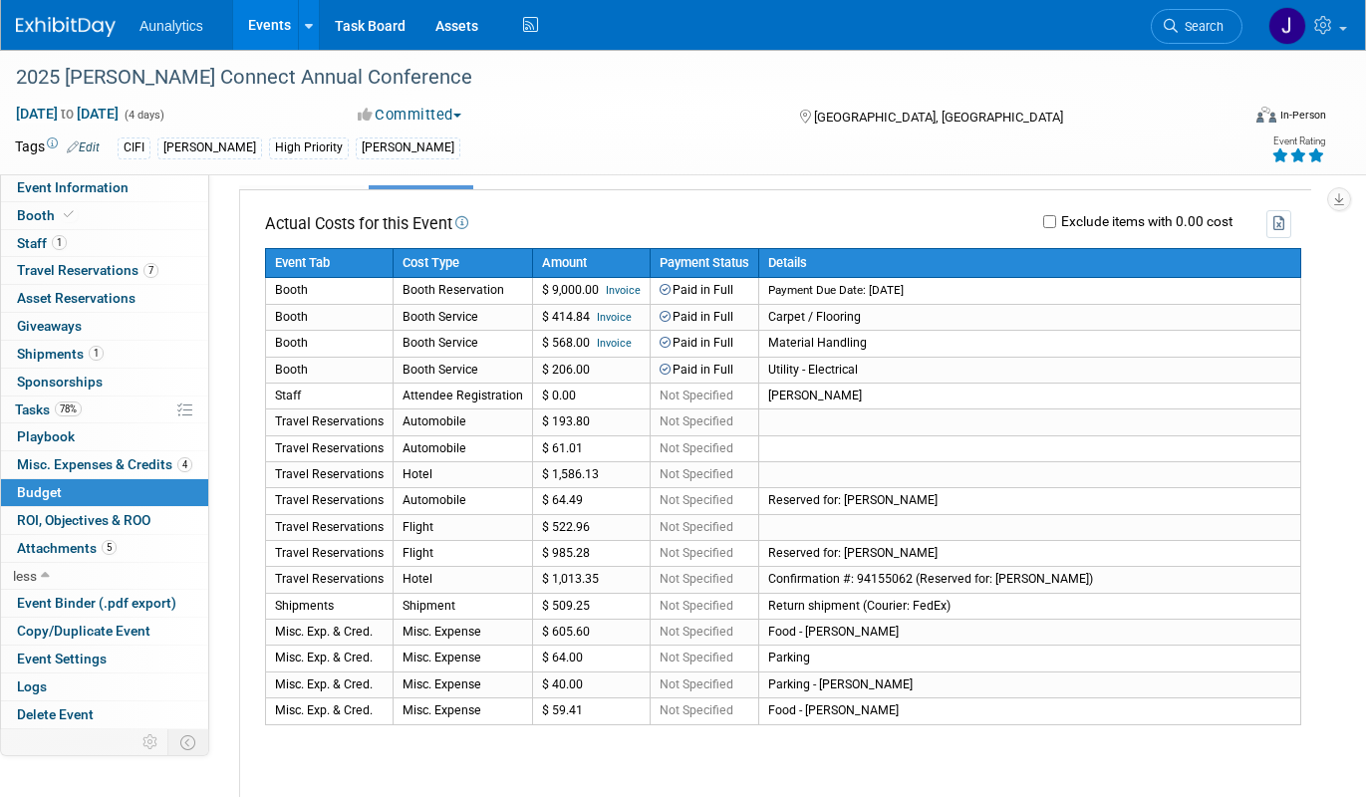
scroll to position [313, 0]
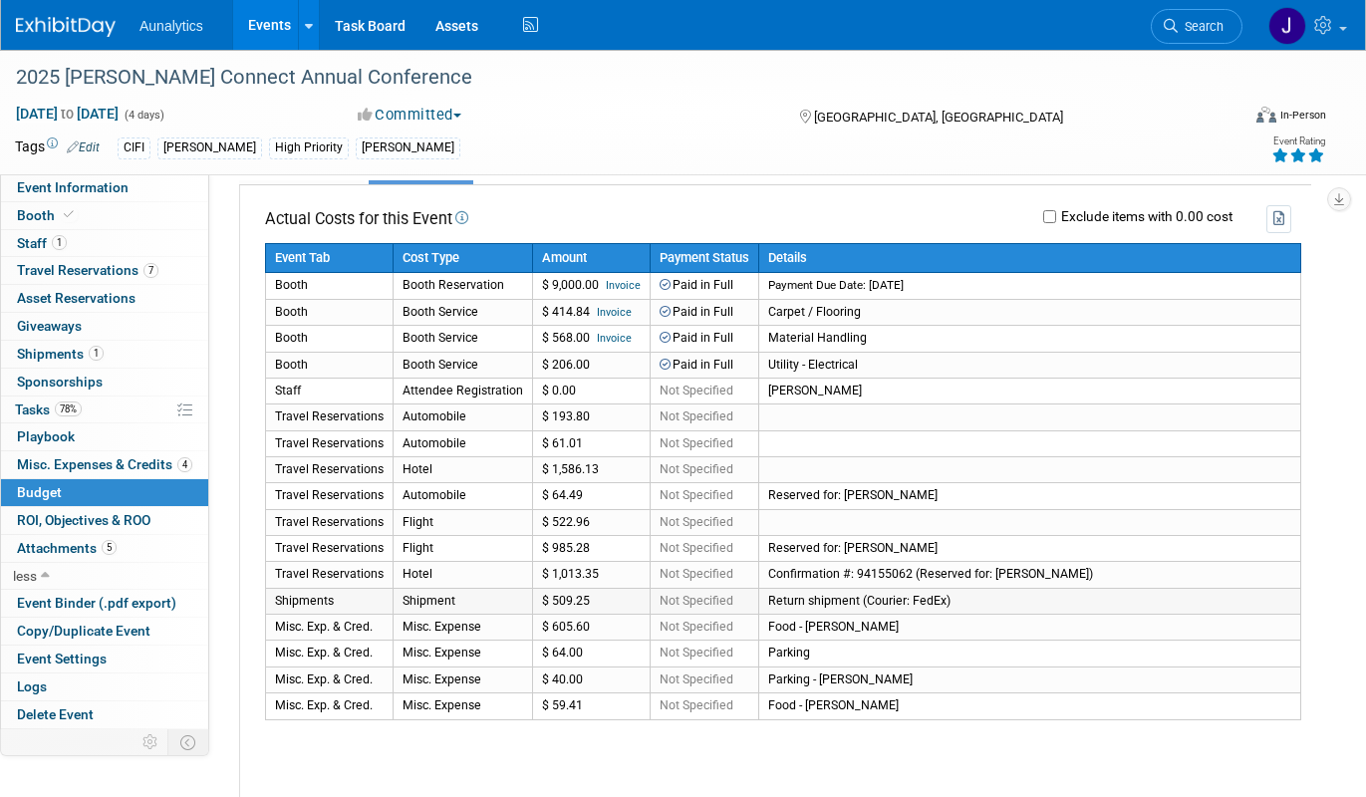
click at [526, 599] on td "Shipment" at bounding box center [462, 601] width 139 height 26
drag, startPoint x: 308, startPoint y: 602, endPoint x: 950, endPoint y: 594, distance: 642.5
click at [950, 594] on tr "Shipments Shipment $ 509.25 Not Specified Return shipment (Courier: FedEx)" at bounding box center [783, 601] width 1035 height 26
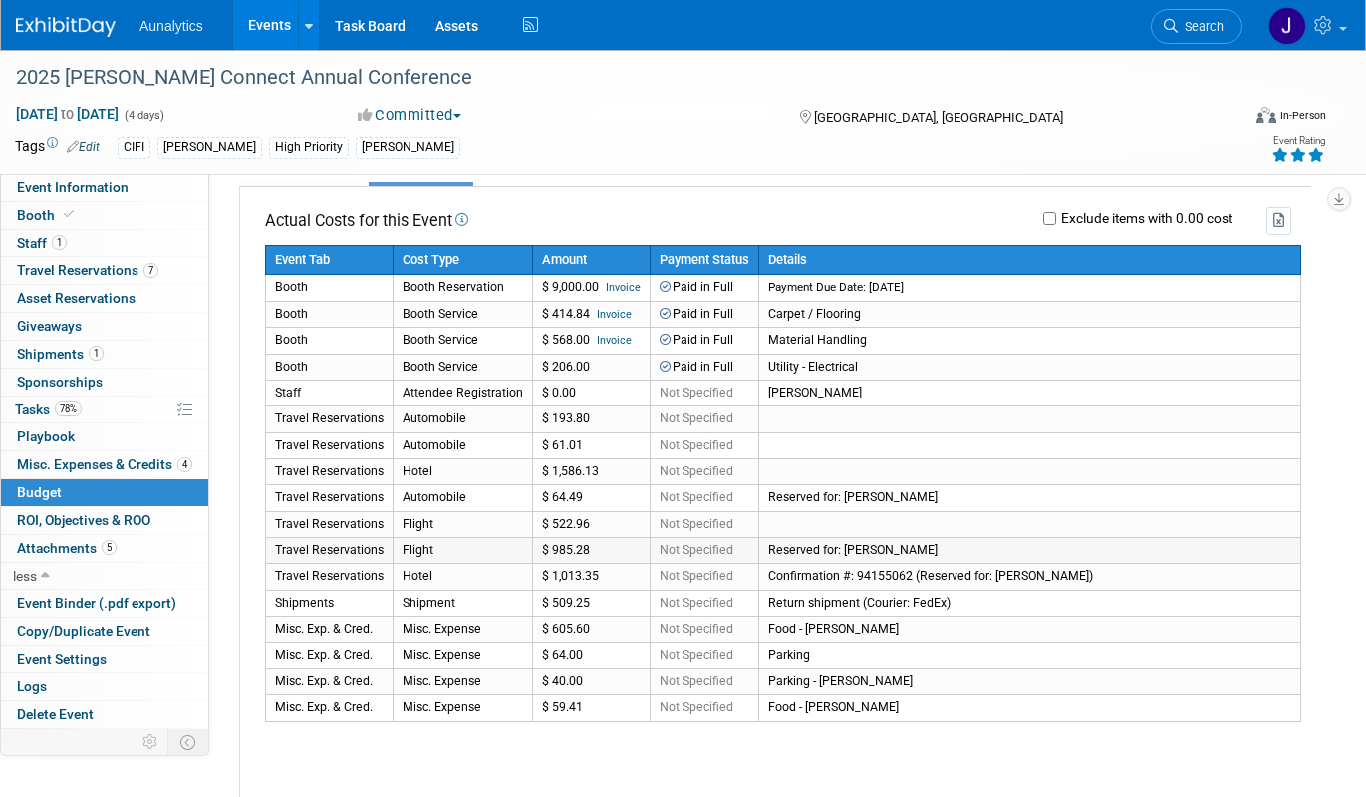
scroll to position [276, 0]
